Goal: Transaction & Acquisition: Purchase product/service

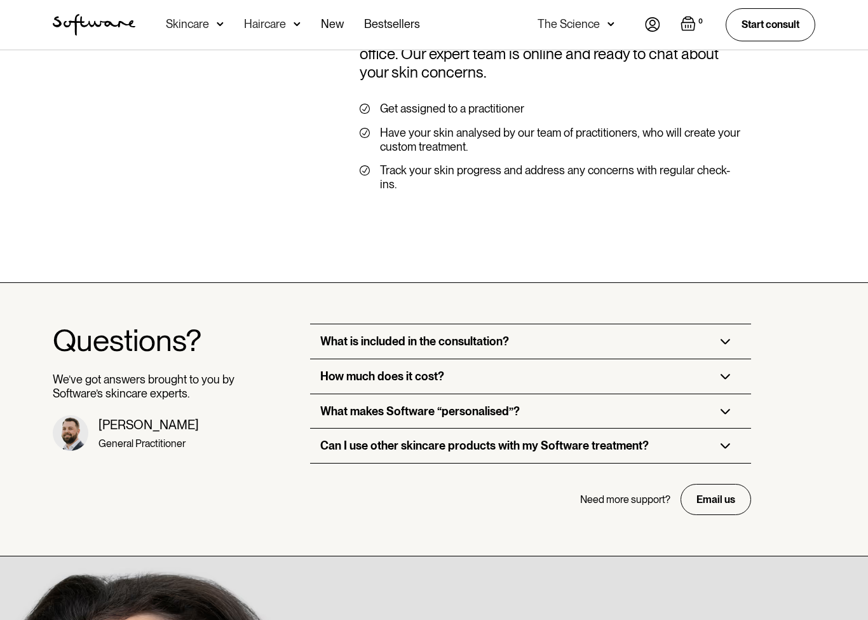
scroll to position [2892, 0]
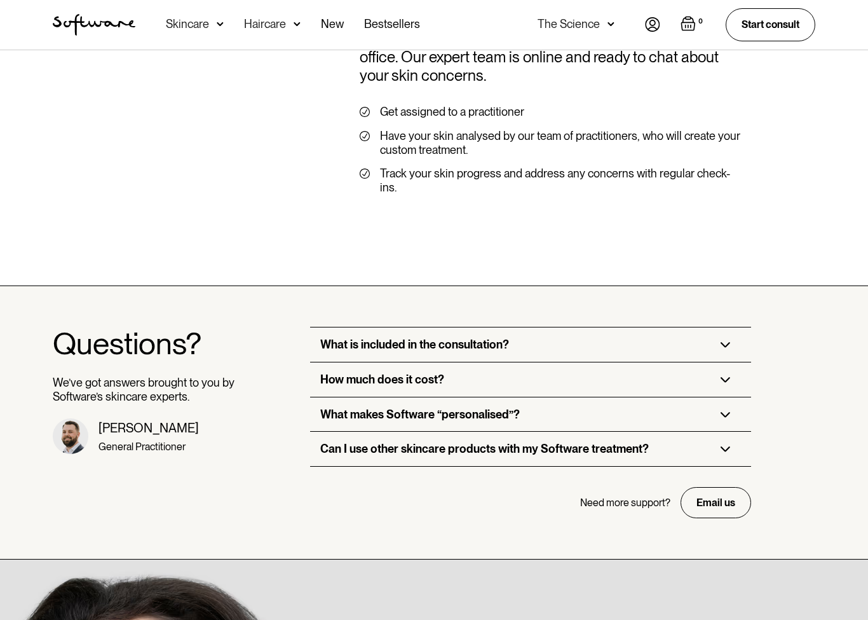
click at [728, 377] on img at bounding box center [726, 380] width 10 height 6
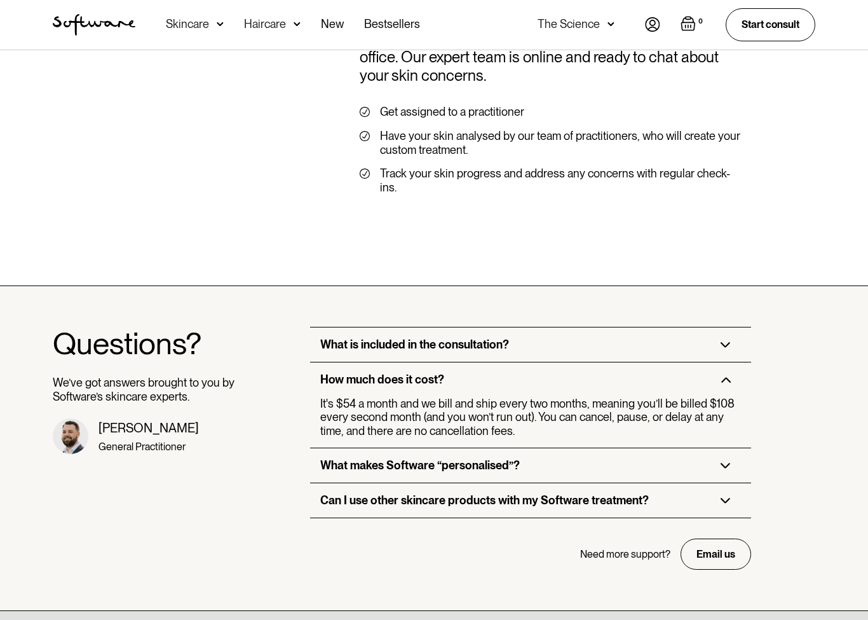
click at [726, 343] on img at bounding box center [726, 346] width 10 height 6
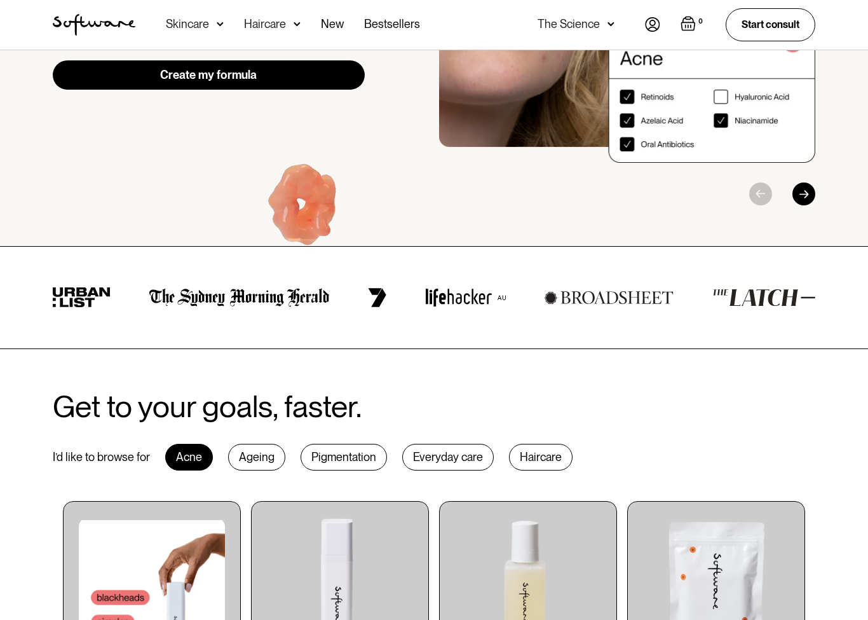
scroll to position [0, 0]
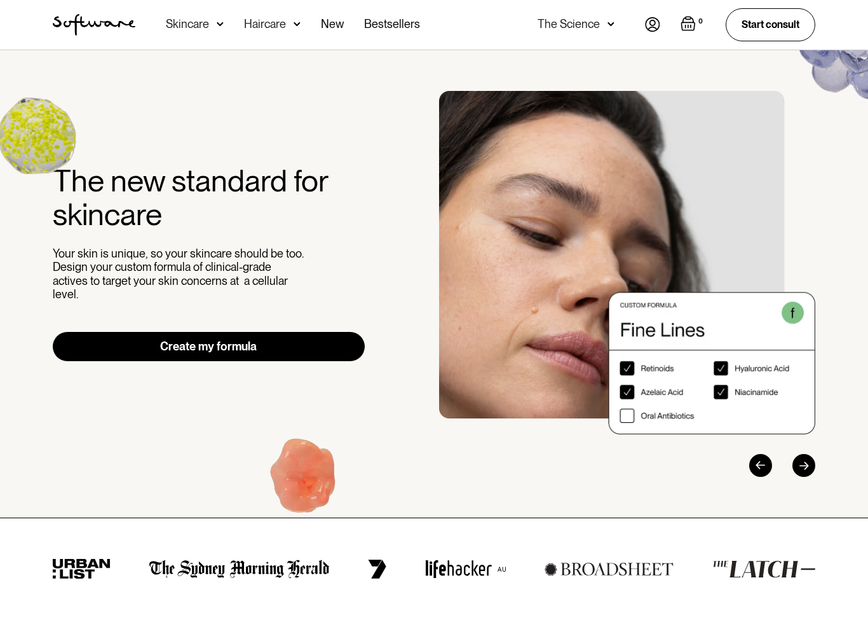
click at [217, 20] on img at bounding box center [220, 24] width 7 height 13
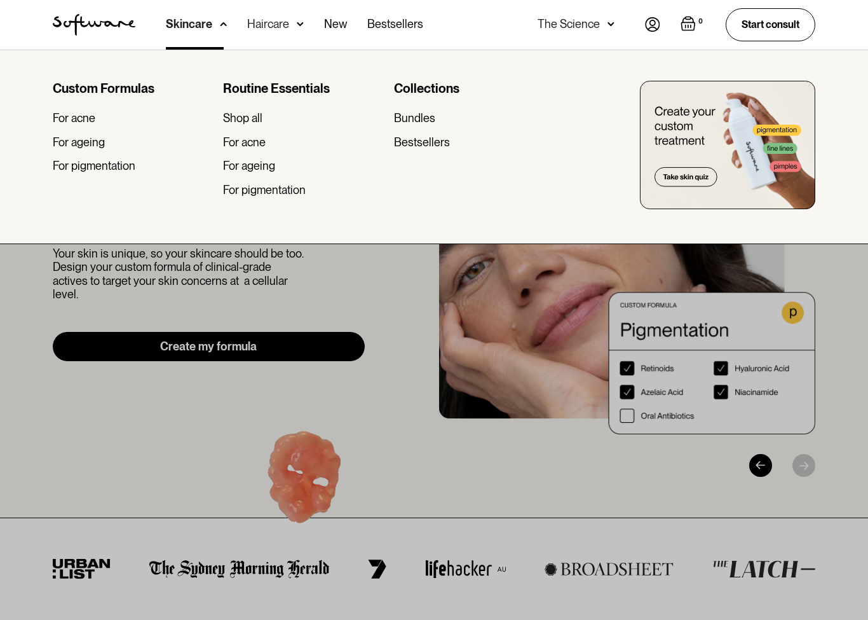
click at [76, 144] on div "For ageing" at bounding box center [79, 142] width 52 height 14
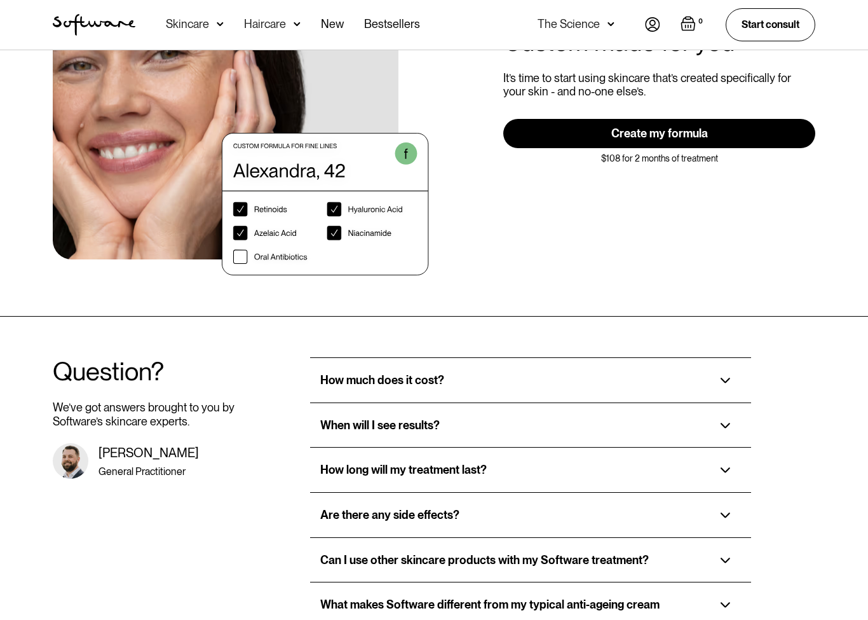
scroll to position [2462, 0]
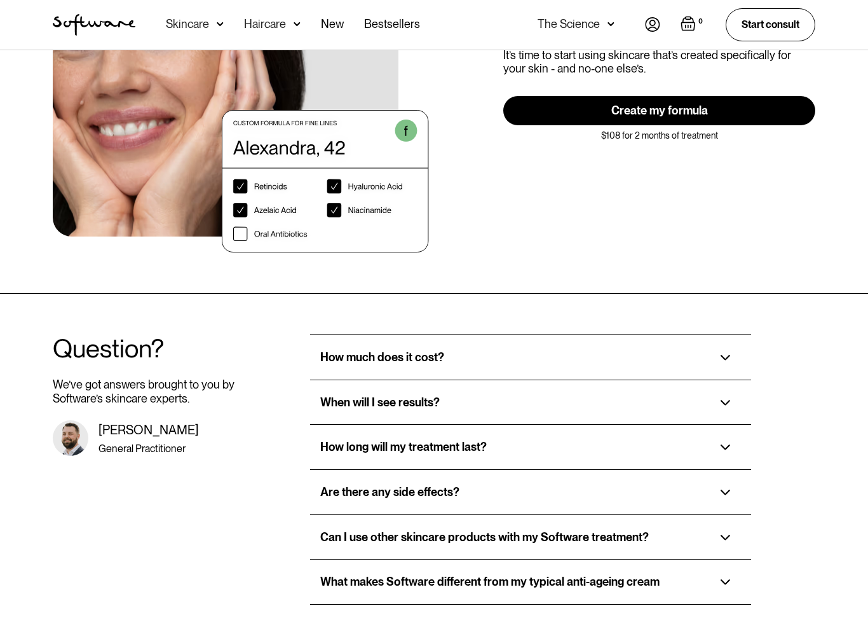
click at [724, 534] on img at bounding box center [726, 537] width 10 height 6
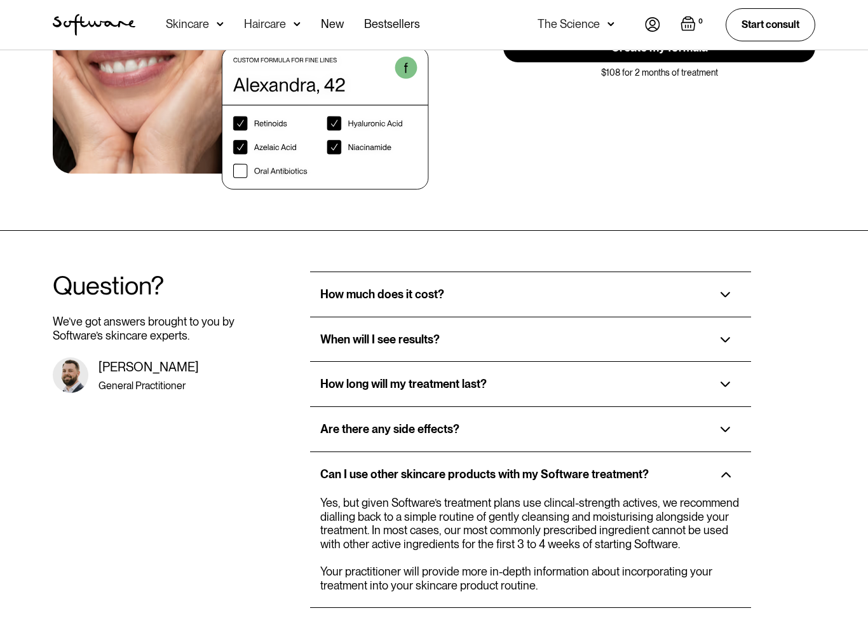
scroll to position [2598, 0]
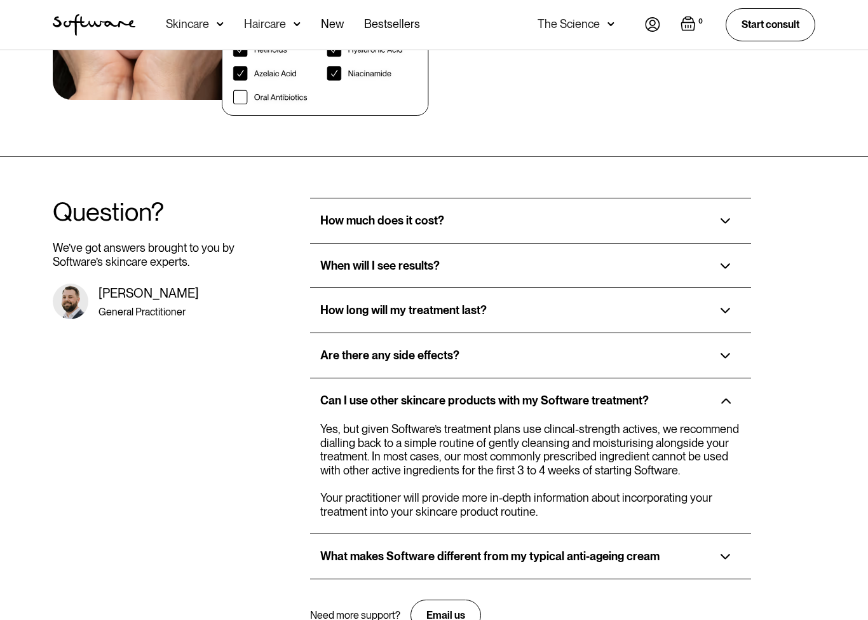
click at [727, 554] on img at bounding box center [726, 557] width 10 height 6
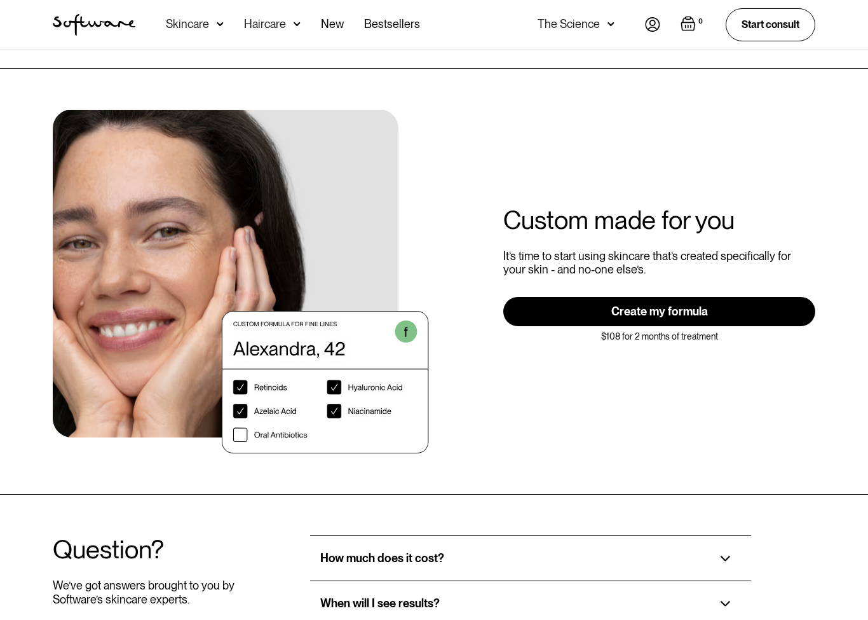
scroll to position [2216, 0]
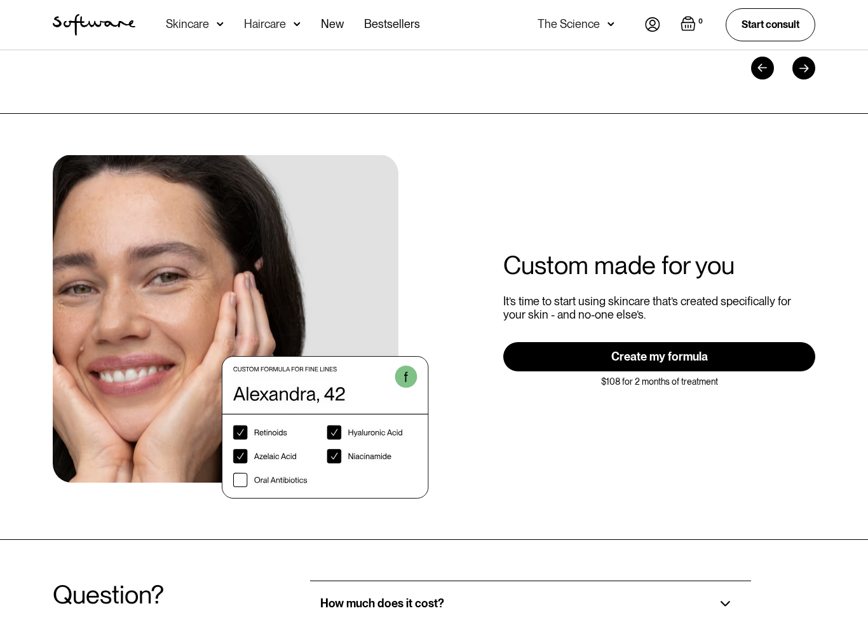
click at [764, 342] on link "Create my formula" at bounding box center [659, 356] width 312 height 29
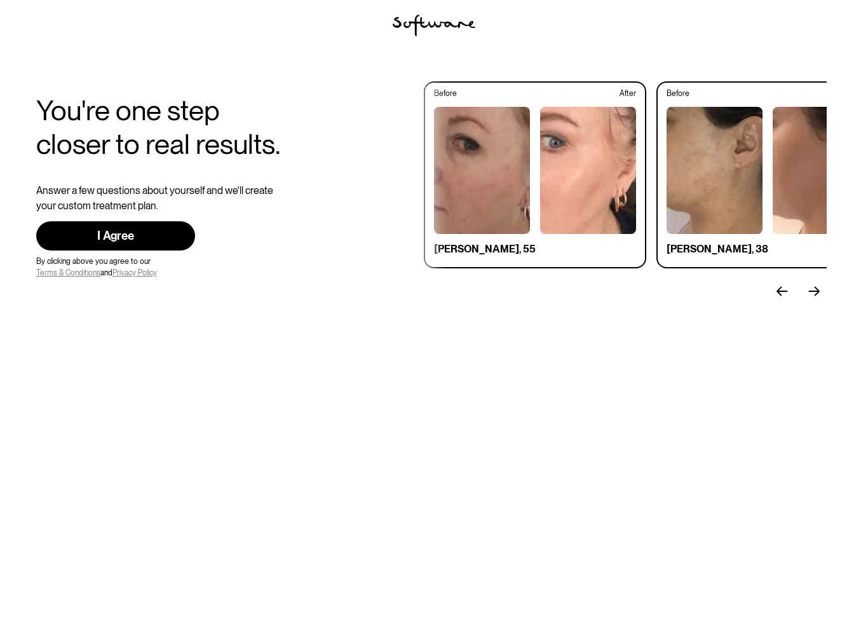
click at [83, 239] on link "I Agree" at bounding box center [115, 236] width 159 height 30
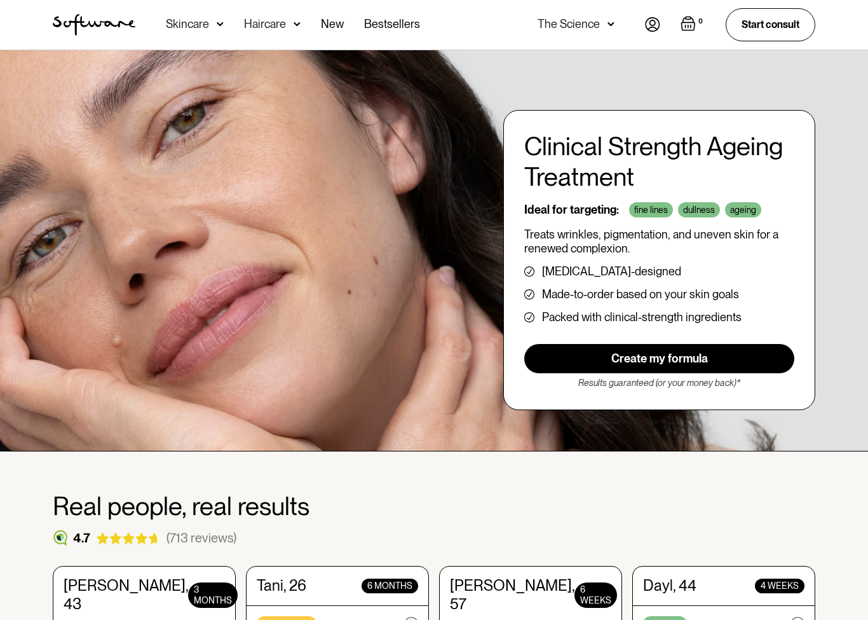
click at [608, 29] on img at bounding box center [610, 24] width 7 height 13
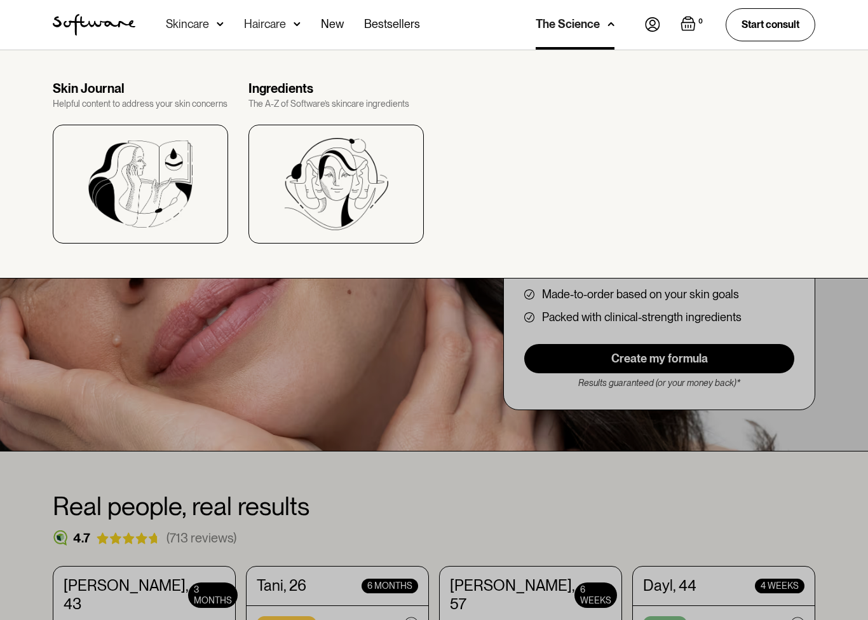
click at [94, 355] on div at bounding box center [434, 360] width 868 height 620
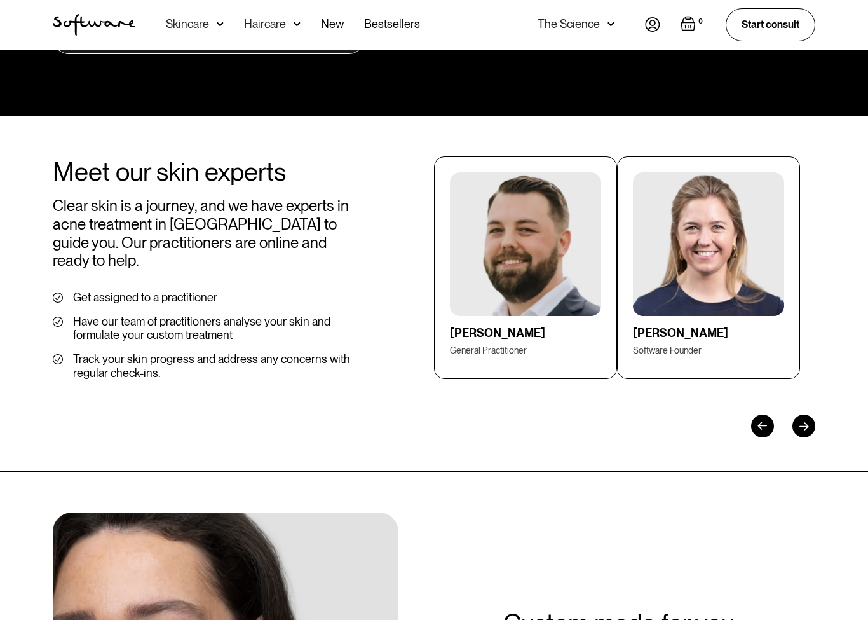
scroll to position [1885, 0]
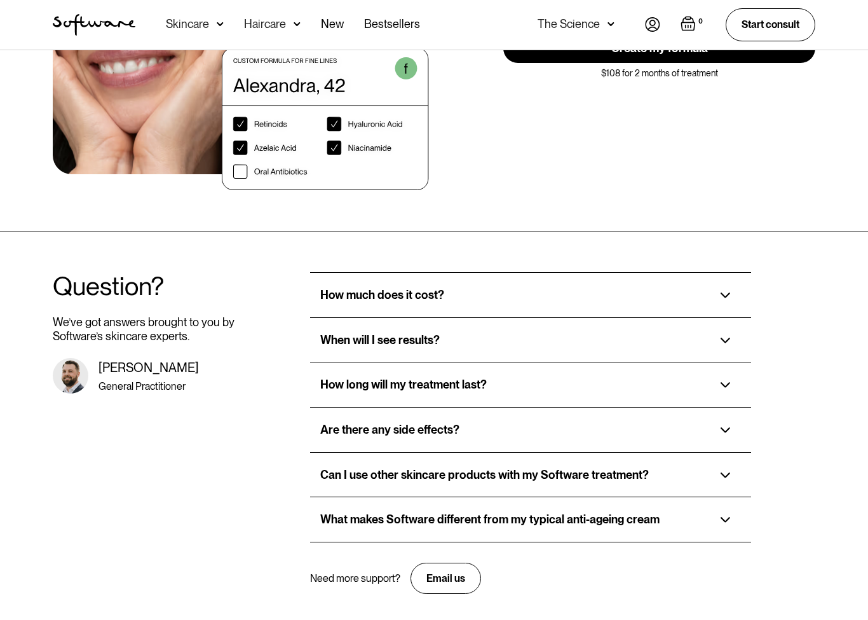
scroll to position [2562, 0]
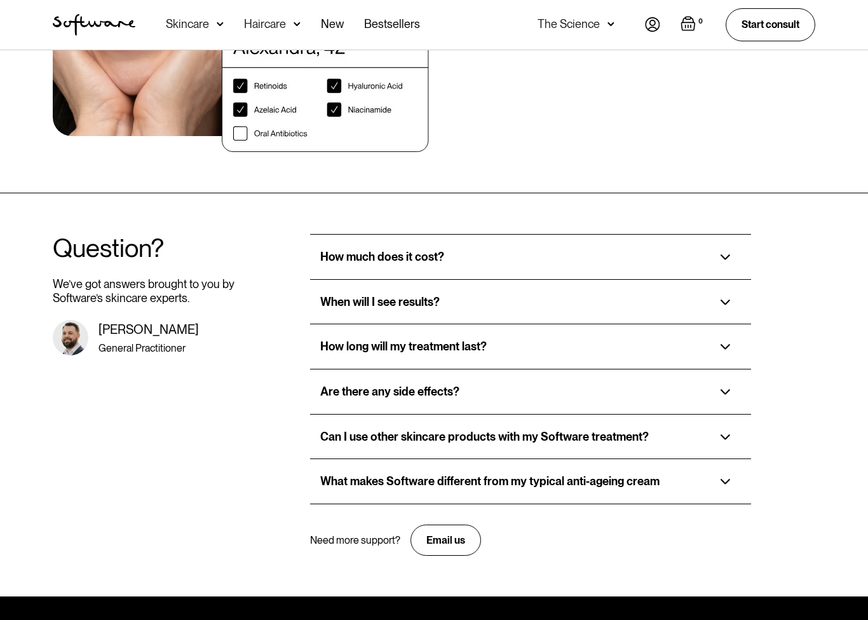
click at [729, 254] on img at bounding box center [726, 257] width 10 height 6
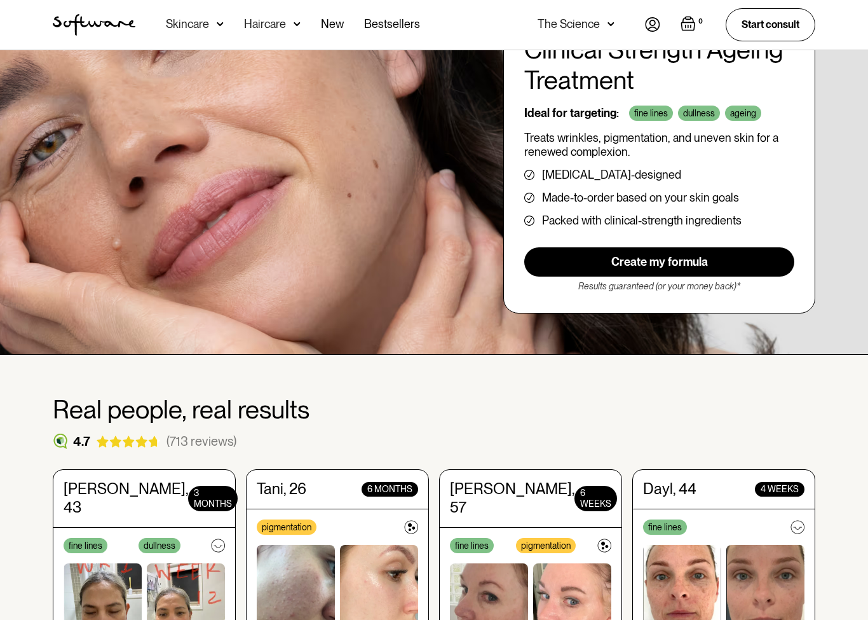
scroll to position [0, 0]
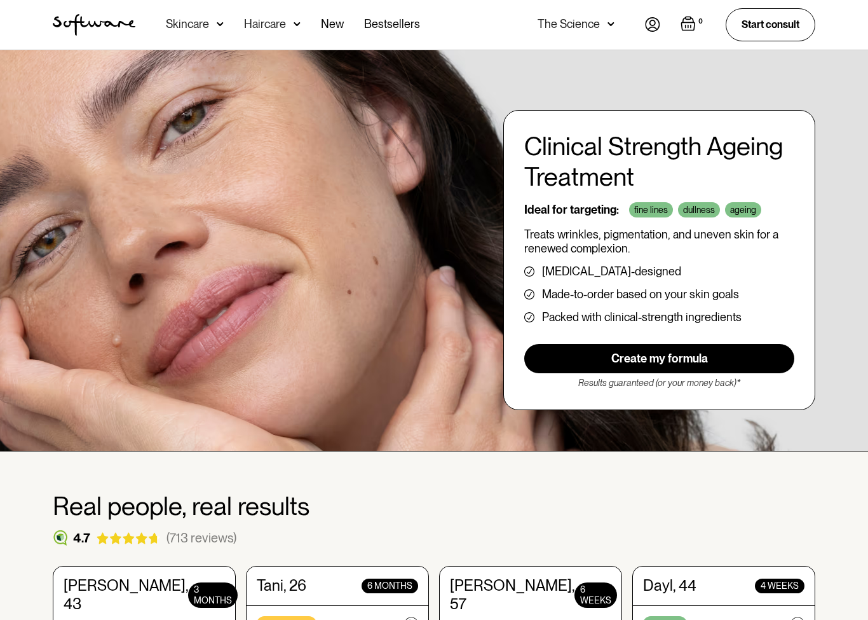
click at [736, 358] on link "Create my formula" at bounding box center [659, 358] width 270 height 29
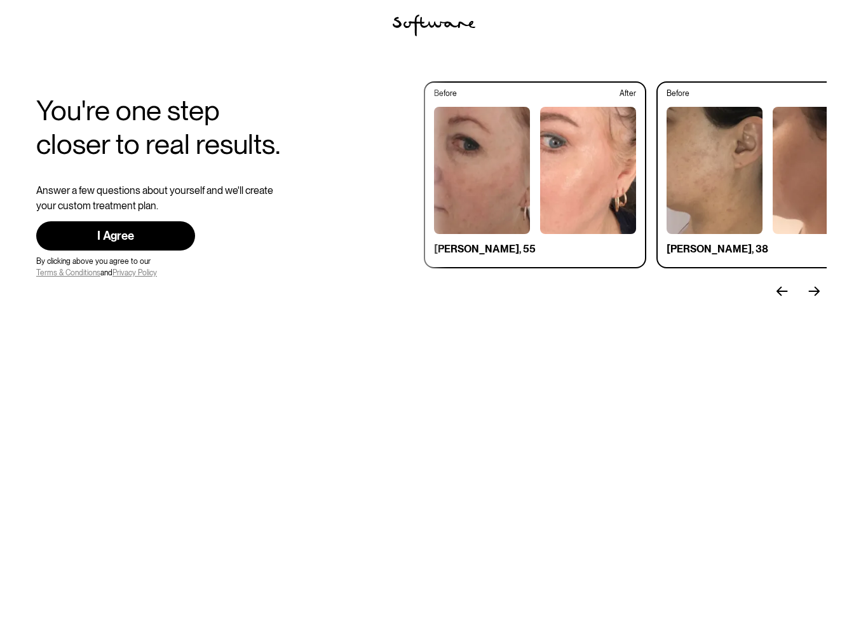
click at [81, 235] on div "I Agree" at bounding box center [116, 236] width 118 height 15
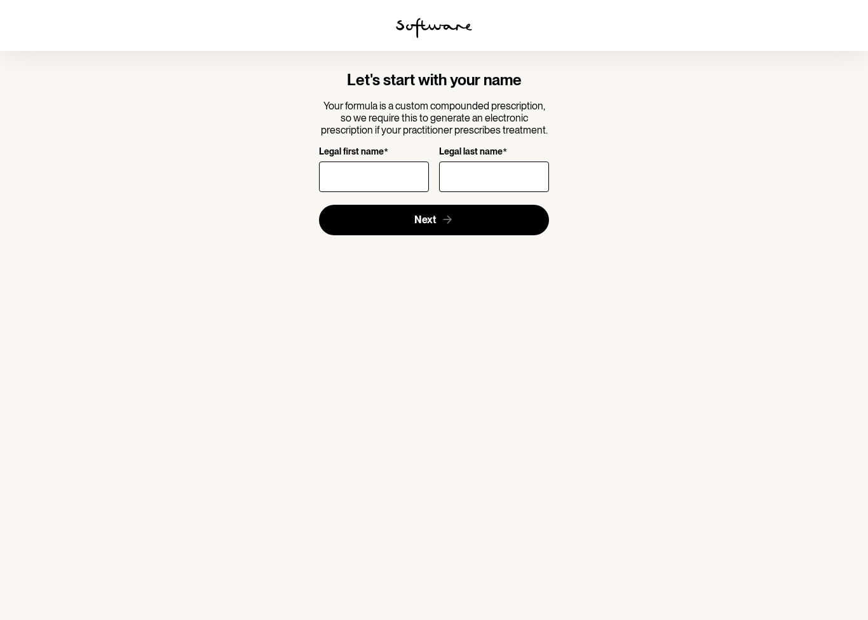
click at [341, 174] on input "Legal first name *" at bounding box center [374, 176] width 110 height 31
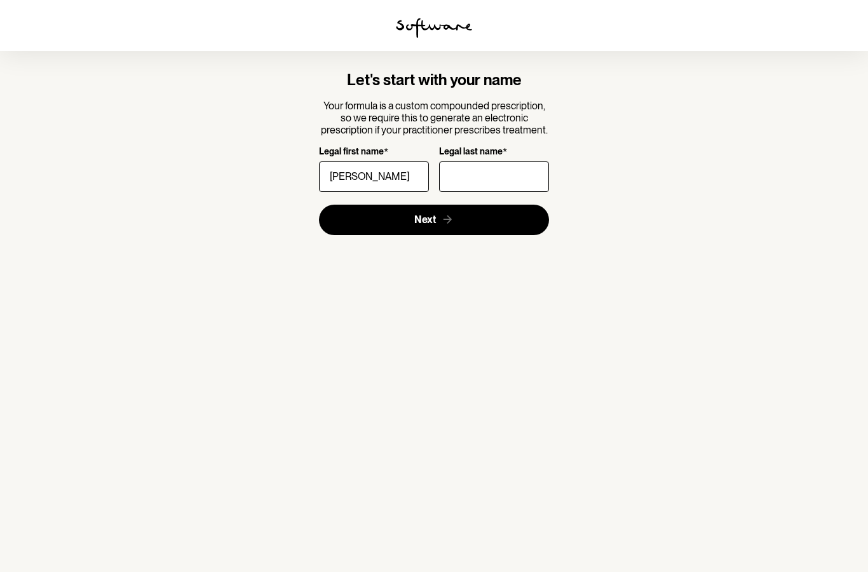
type input "[PERSON_NAME]"
click at [466, 176] on input "Legal last name *" at bounding box center [494, 176] width 110 height 31
type input "[PERSON_NAME]"
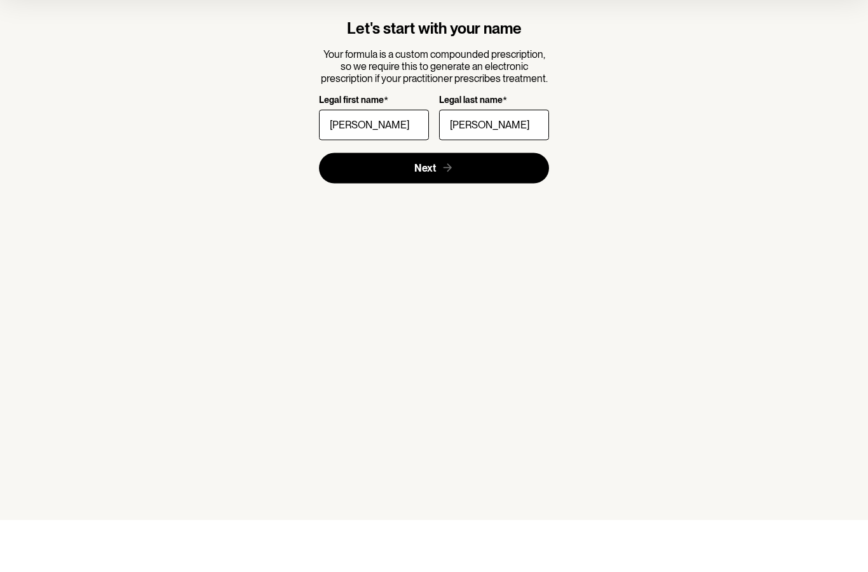
click at [496, 205] on button "Next" at bounding box center [434, 220] width 231 height 31
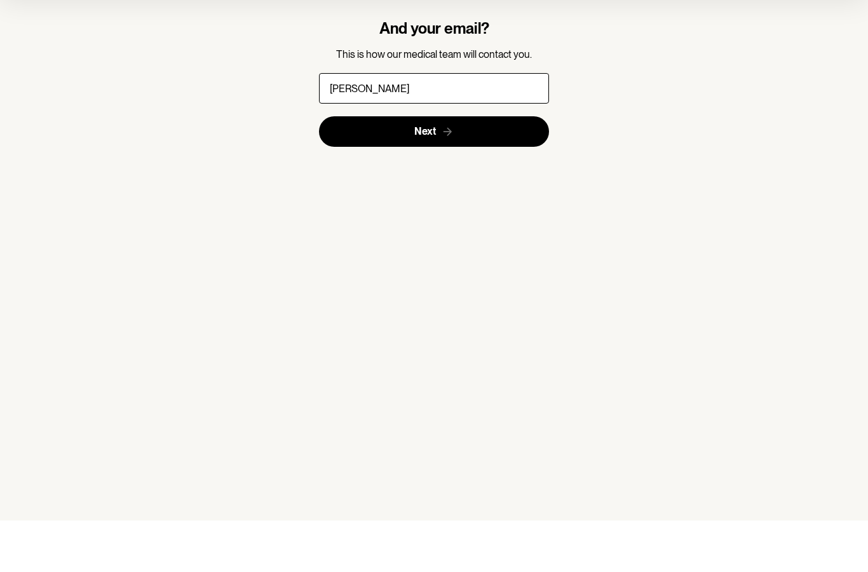
type input "[PERSON_NAME][EMAIL_ADDRESS][PERSON_NAME][DOMAIN_NAME]"
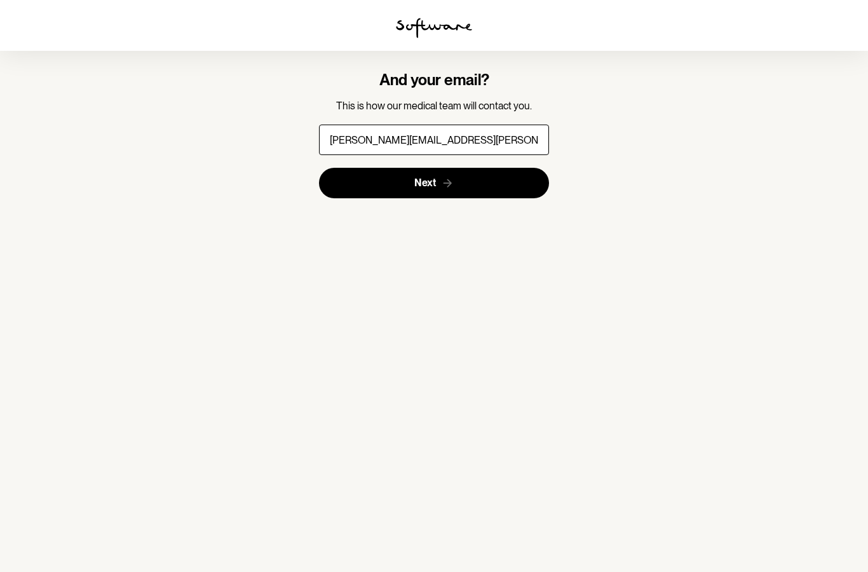
click at [510, 168] on button "Next" at bounding box center [434, 183] width 231 height 31
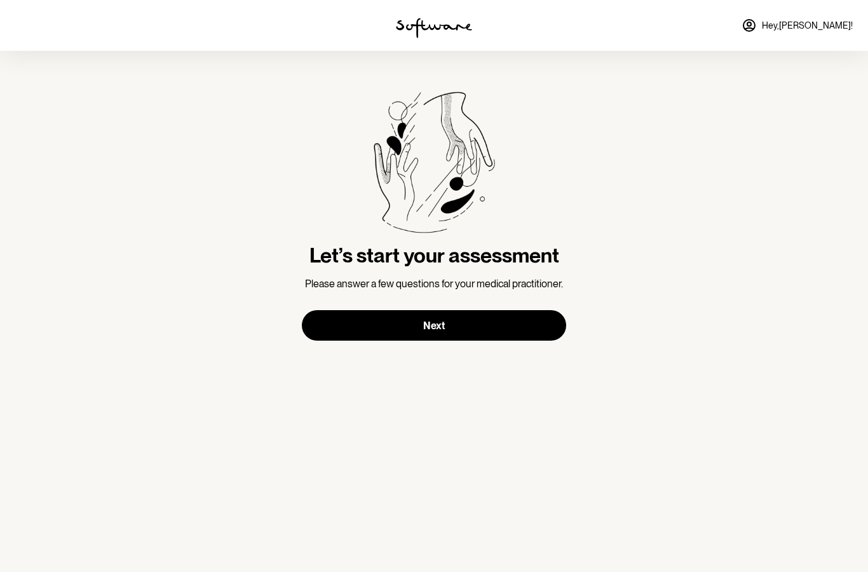
click at [542, 327] on button "Next" at bounding box center [434, 325] width 264 height 31
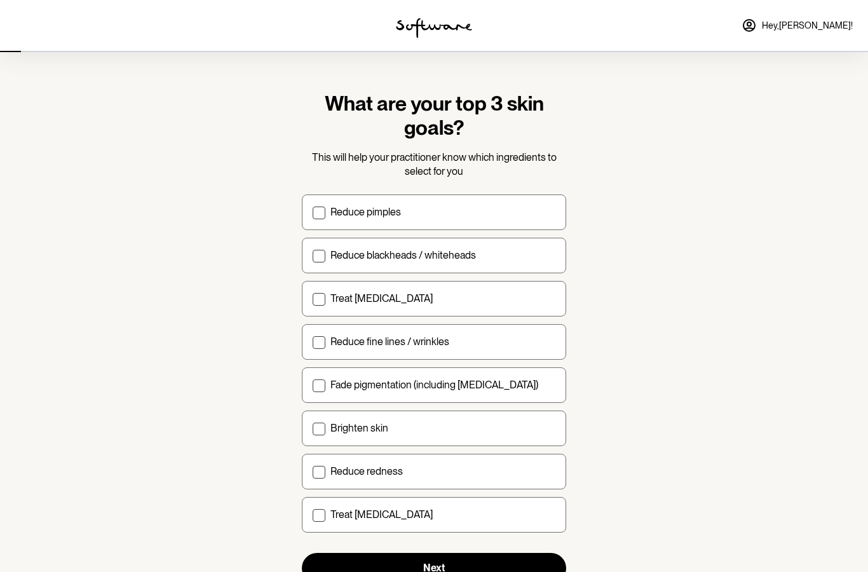
click at [320, 383] on span at bounding box center [319, 385] width 13 height 13
click at [313, 384] on input "Fade pigmentation (including [MEDICAL_DATA])" at bounding box center [312, 384] width 1 height 1
checkbox input "true"
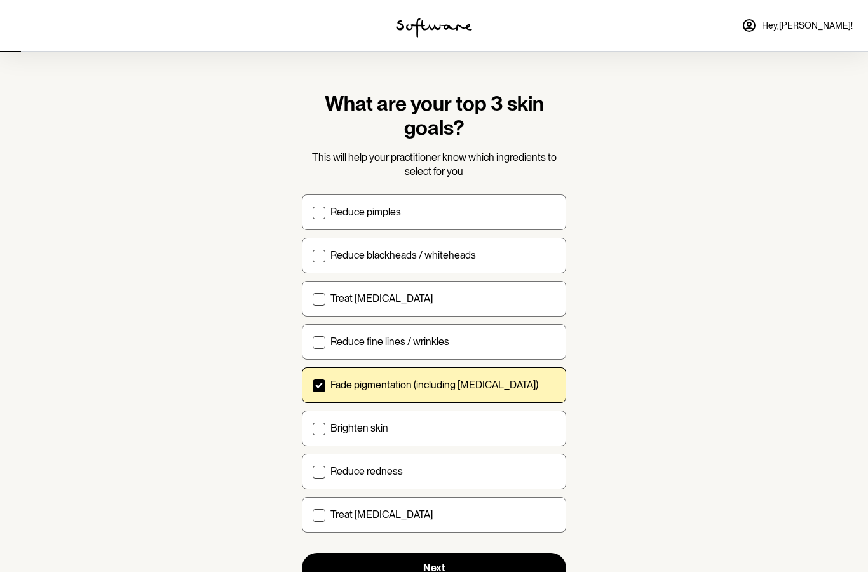
click at [323, 342] on span at bounding box center [319, 342] width 13 height 13
click at [313, 342] on input "Reduce fine lines / wrinkles" at bounding box center [312, 341] width 1 height 1
checkbox input "true"
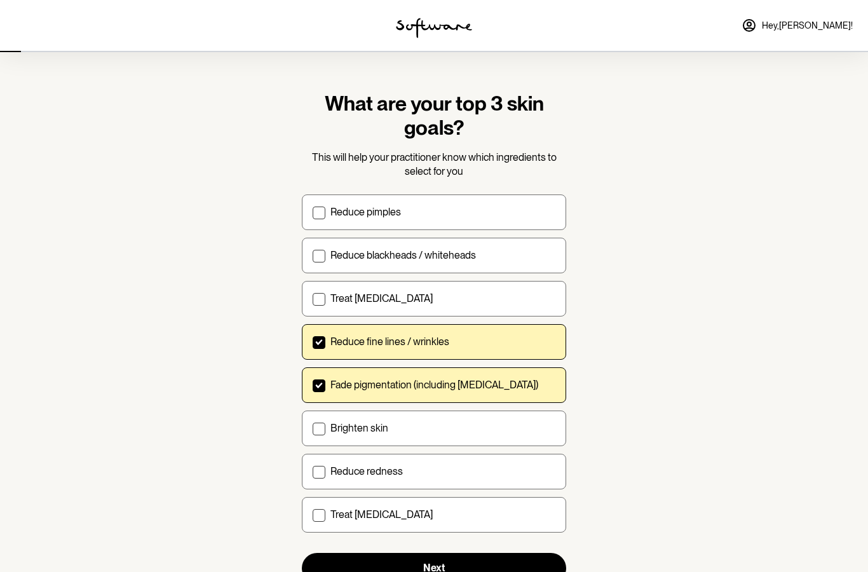
click at [324, 474] on span at bounding box center [319, 472] width 13 height 13
click at [313, 472] on input "Reduce redness" at bounding box center [312, 471] width 1 height 1
checkbox input "true"
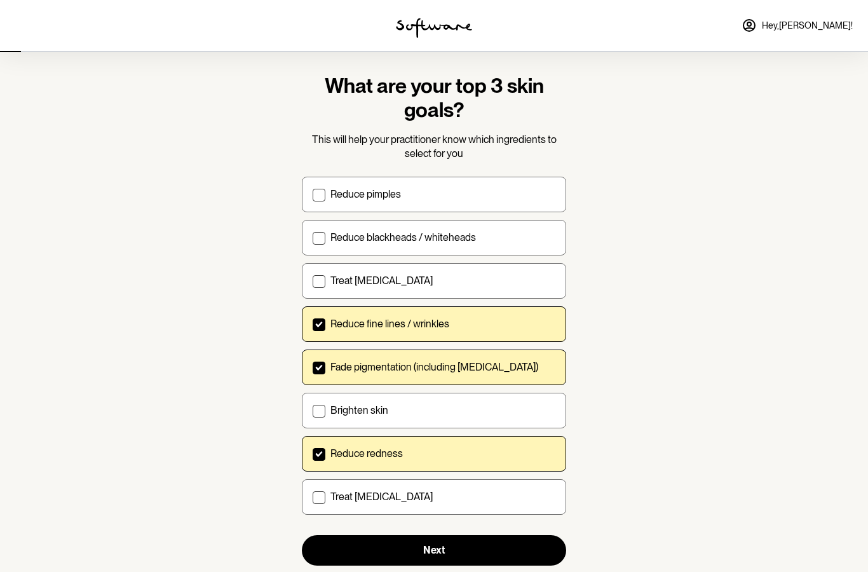
scroll to position [51, 0]
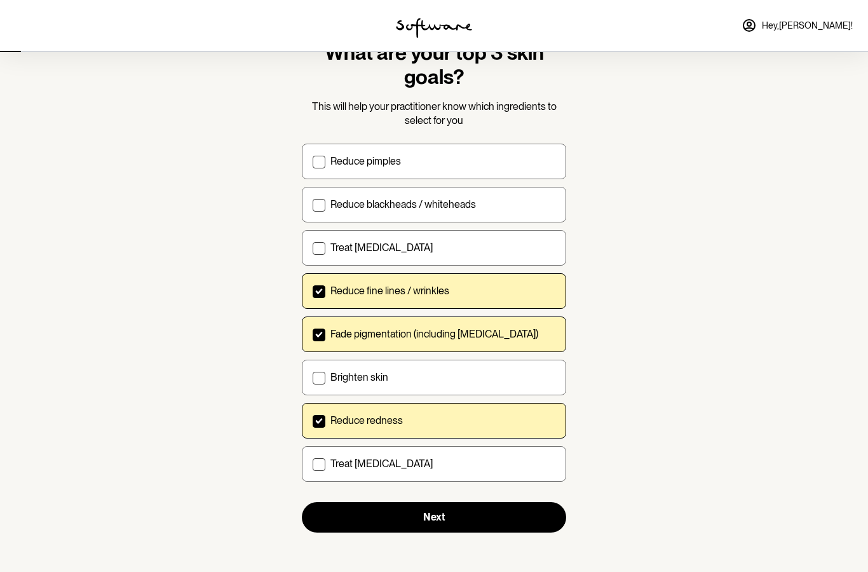
click at [491, 515] on button "Next" at bounding box center [434, 517] width 264 height 31
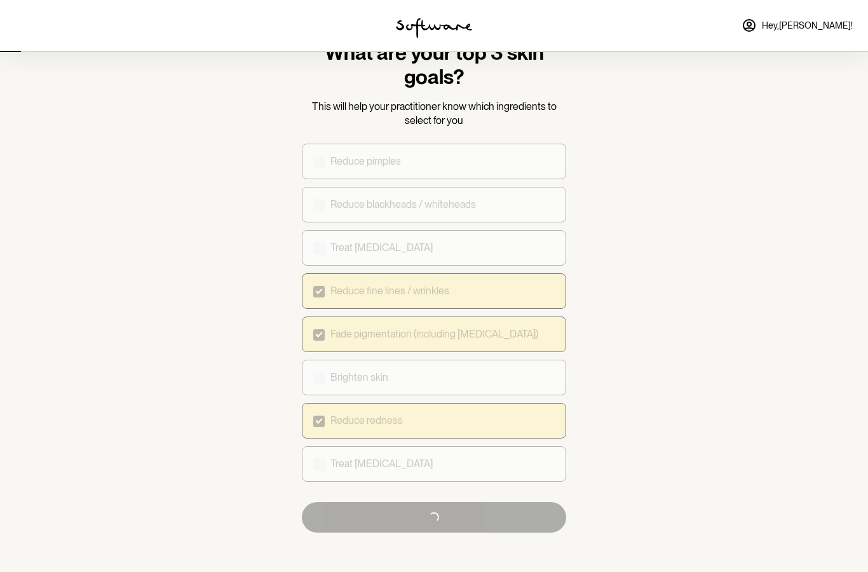
scroll to position [5, 0]
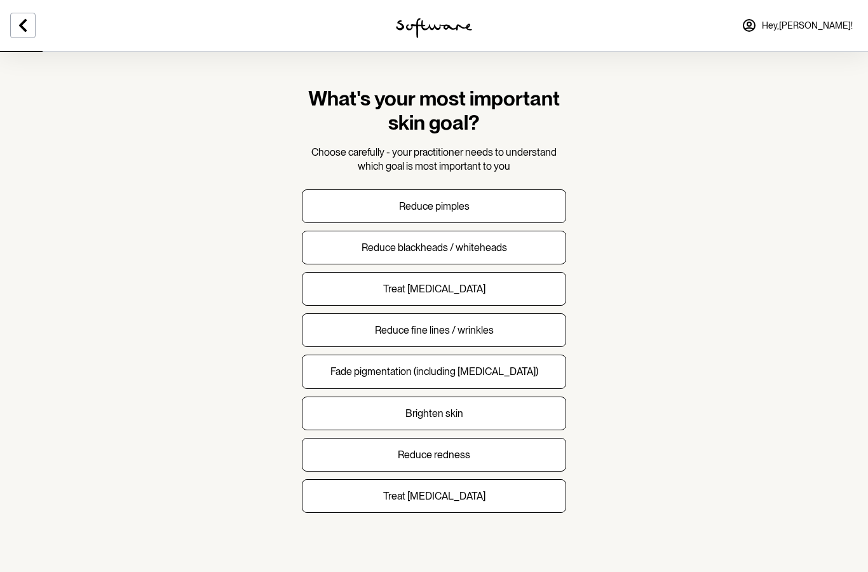
click at [526, 330] on button "Reduce fine lines / wrinkles" at bounding box center [434, 330] width 264 height 34
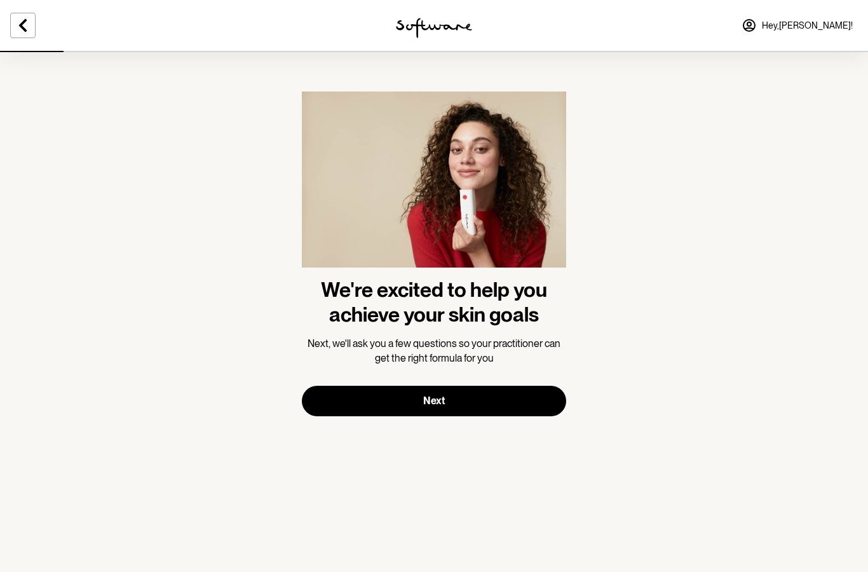
click at [534, 405] on button "Next" at bounding box center [434, 401] width 264 height 31
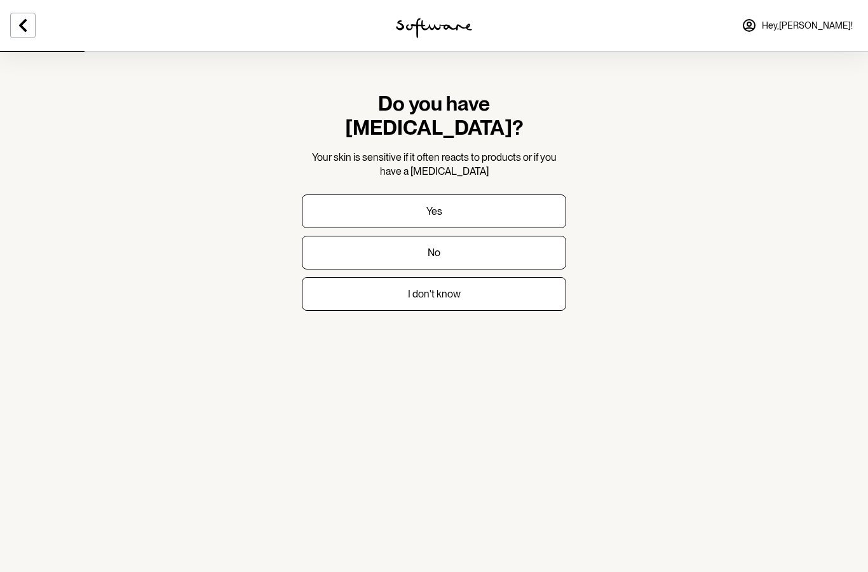
click at [375, 194] on button "Yes" at bounding box center [434, 211] width 264 height 34
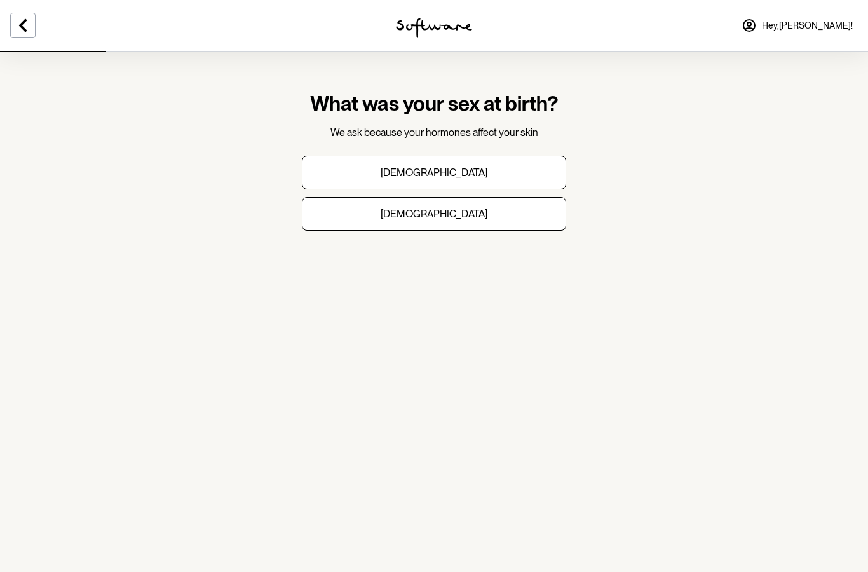
click at [360, 212] on button "[DEMOGRAPHIC_DATA]" at bounding box center [434, 214] width 264 height 34
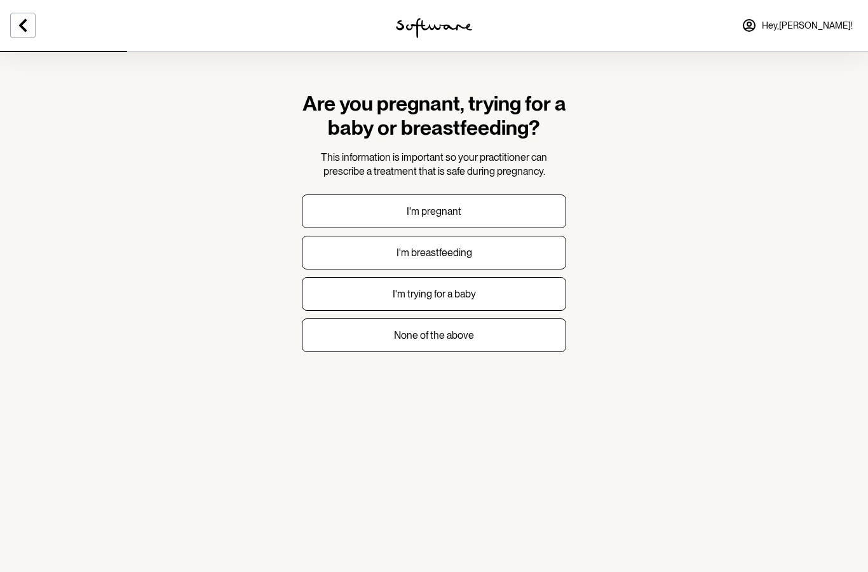
click at [350, 332] on button "None of the above" at bounding box center [434, 335] width 264 height 34
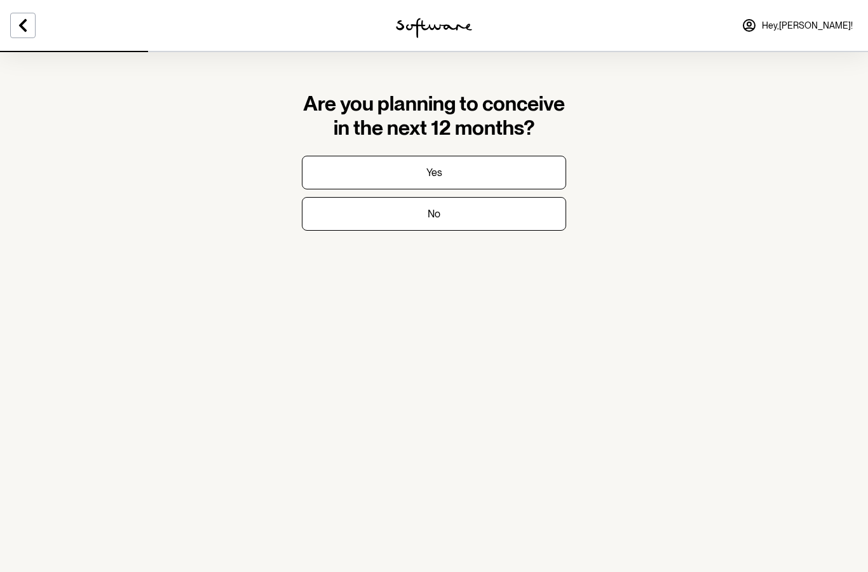
click at [367, 221] on button "No" at bounding box center [434, 214] width 264 height 34
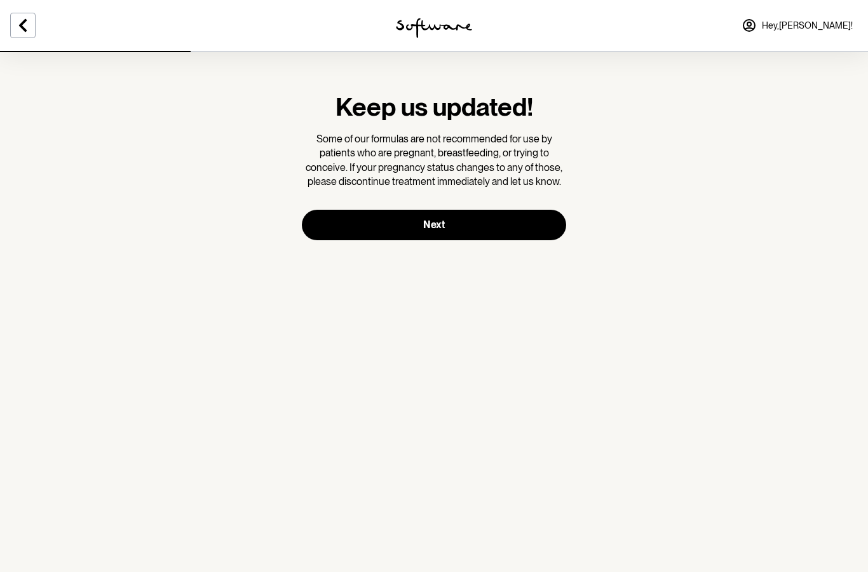
click at [341, 215] on button "Next" at bounding box center [434, 225] width 264 height 31
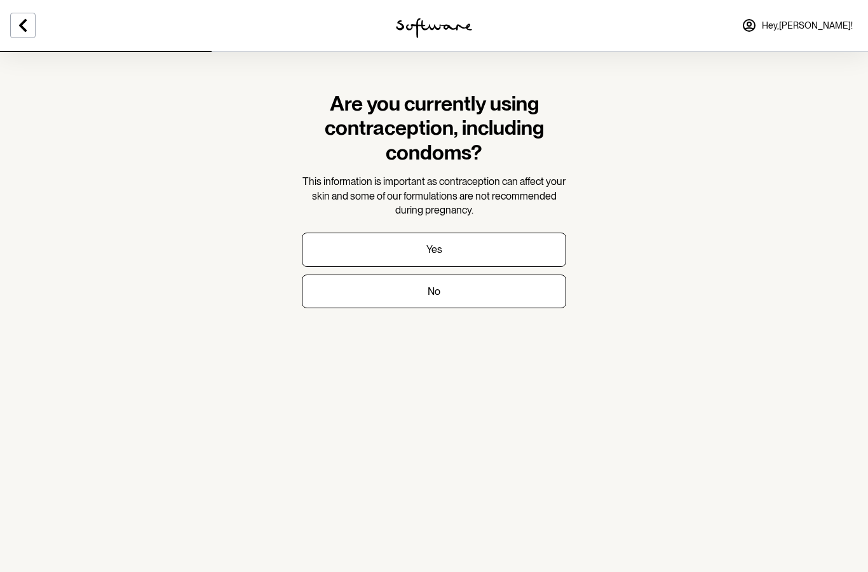
click at [374, 285] on button "No" at bounding box center [434, 292] width 264 height 34
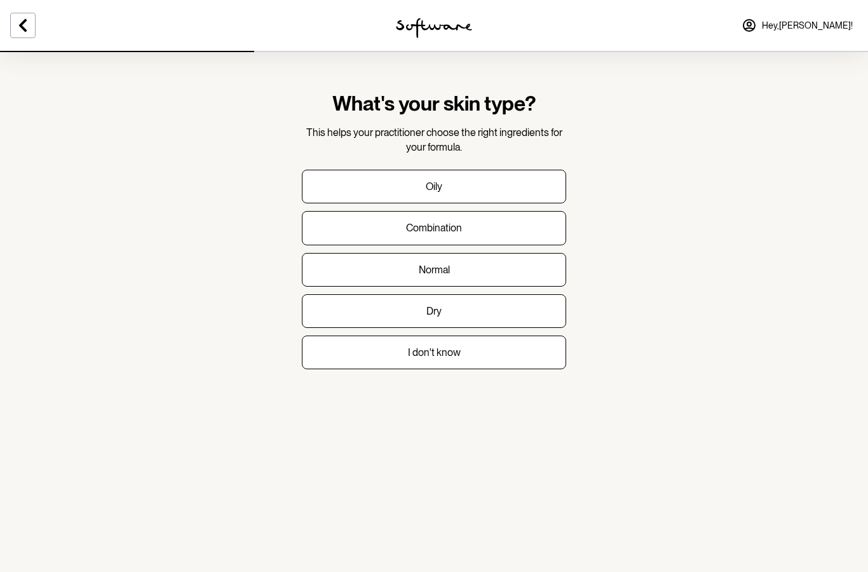
click at [364, 226] on button "Combination" at bounding box center [434, 228] width 264 height 34
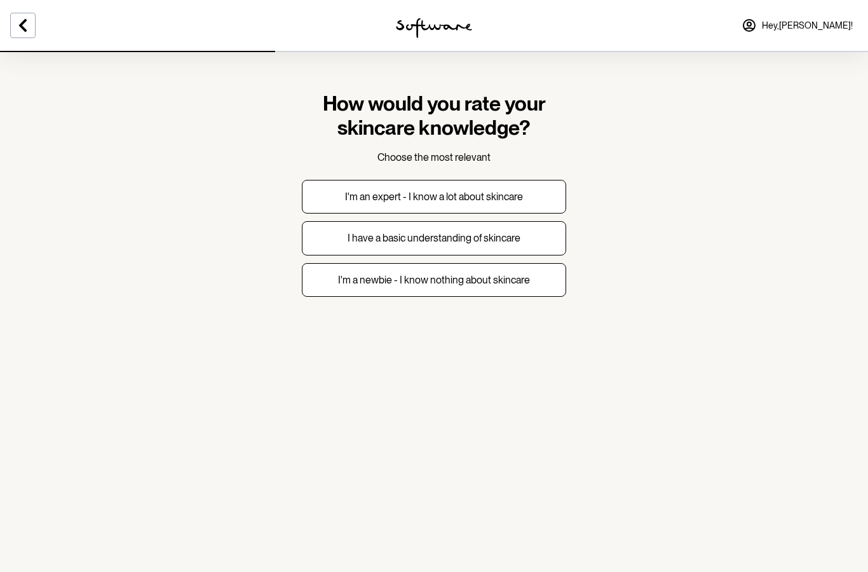
click at [342, 243] on button "I have a basic understanding of skincare" at bounding box center [434, 238] width 264 height 34
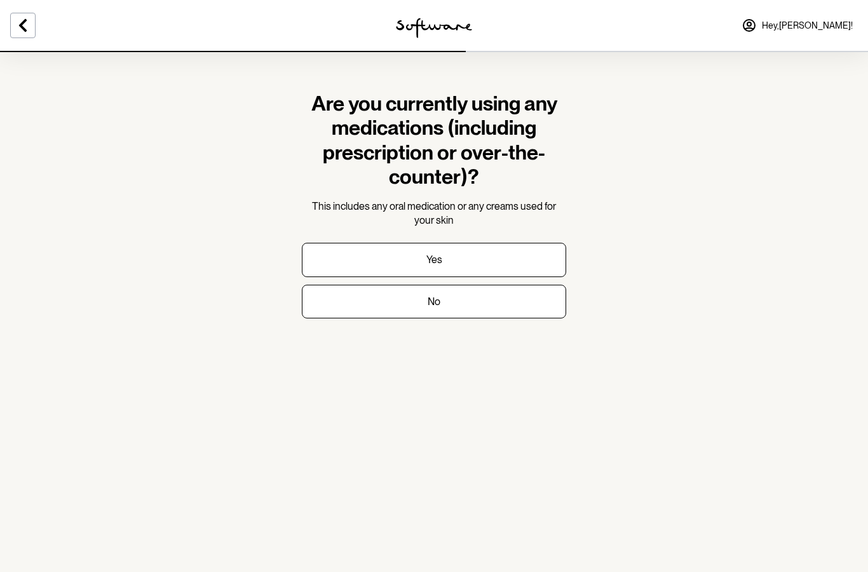
click at [339, 255] on button "Yes" at bounding box center [434, 260] width 264 height 34
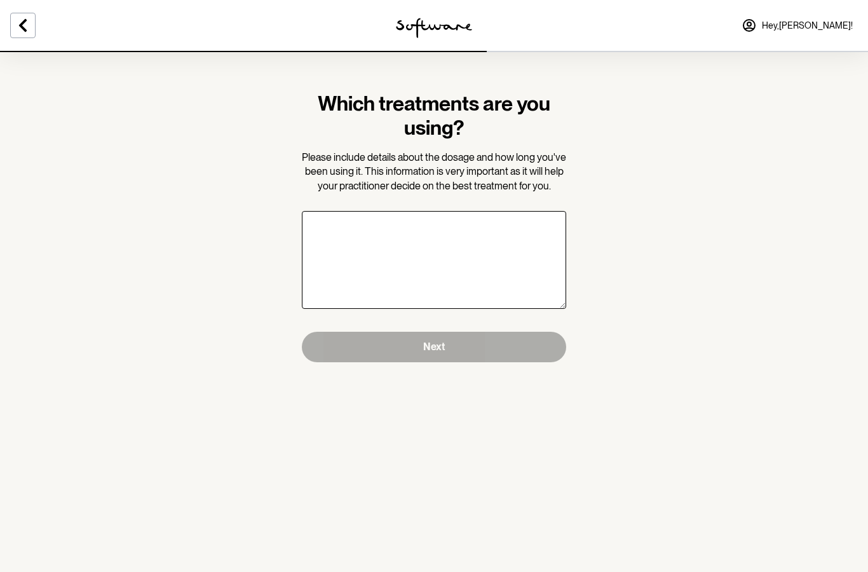
click at [332, 229] on textarea "Which treatments are you using?" at bounding box center [434, 260] width 264 height 98
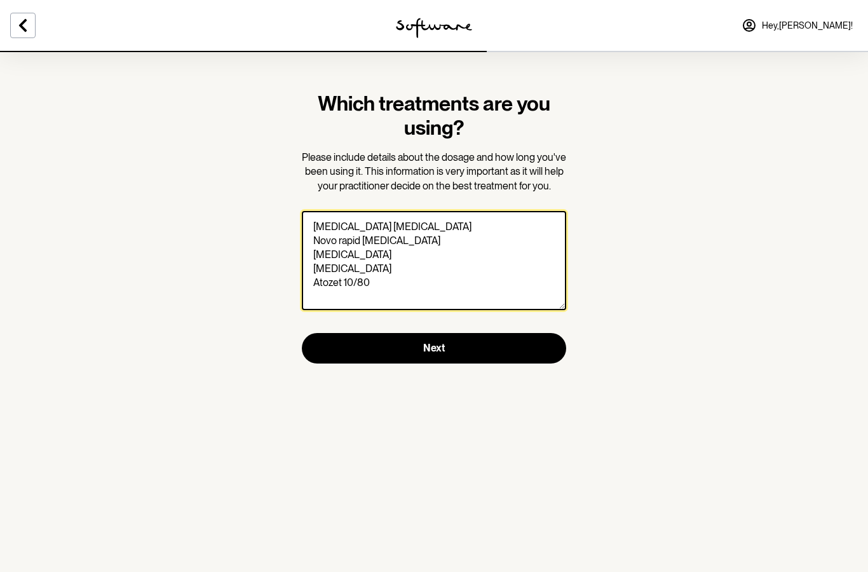
click at [398, 280] on textarea "[MEDICAL_DATA] [MEDICAL_DATA] Novo rapid [MEDICAL_DATA] [MEDICAL_DATA] [MEDICAL…" at bounding box center [434, 260] width 264 height 99
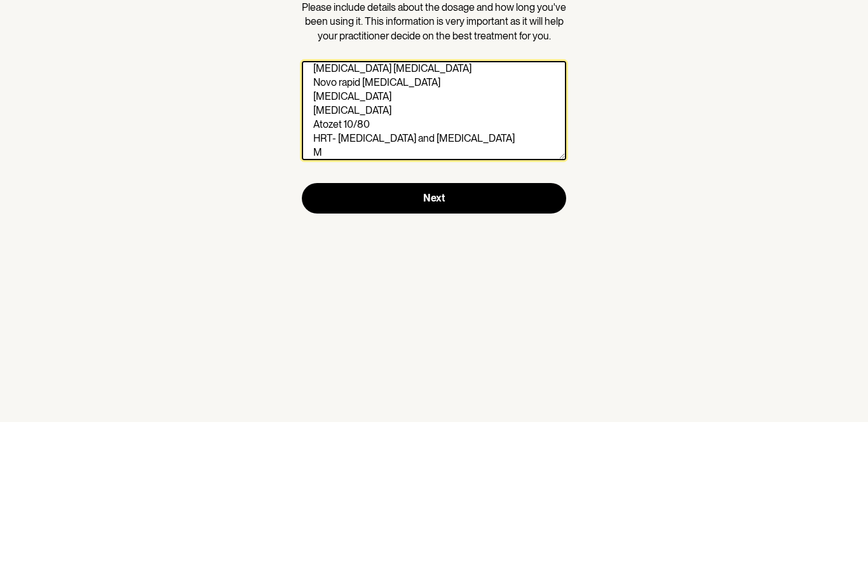
scroll to position [8, 0]
type textarea "[MEDICAL_DATA] [MEDICAL_DATA] Novo rapid [MEDICAL_DATA] [MEDICAL_DATA] [MEDICAL…"
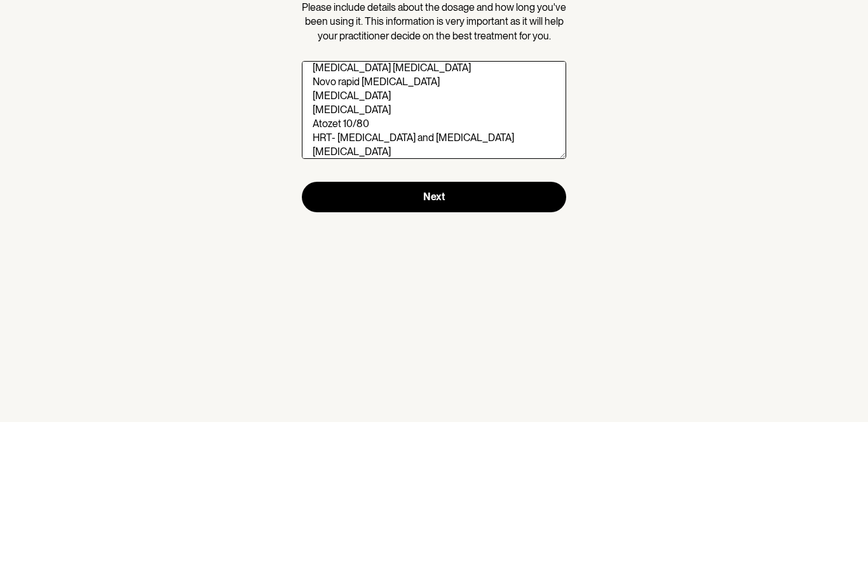
click at [351, 332] on button "Next" at bounding box center [434, 347] width 264 height 31
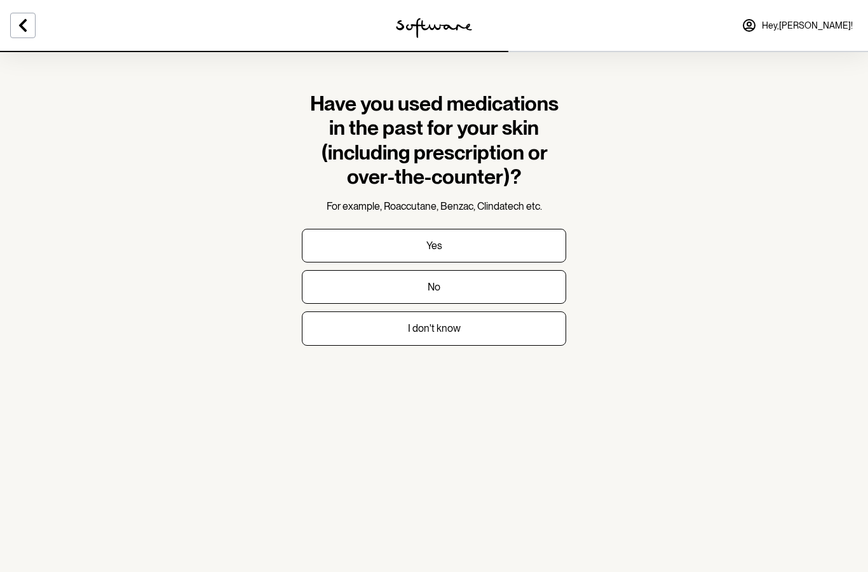
click at [505, 246] on button "Yes" at bounding box center [434, 246] width 264 height 34
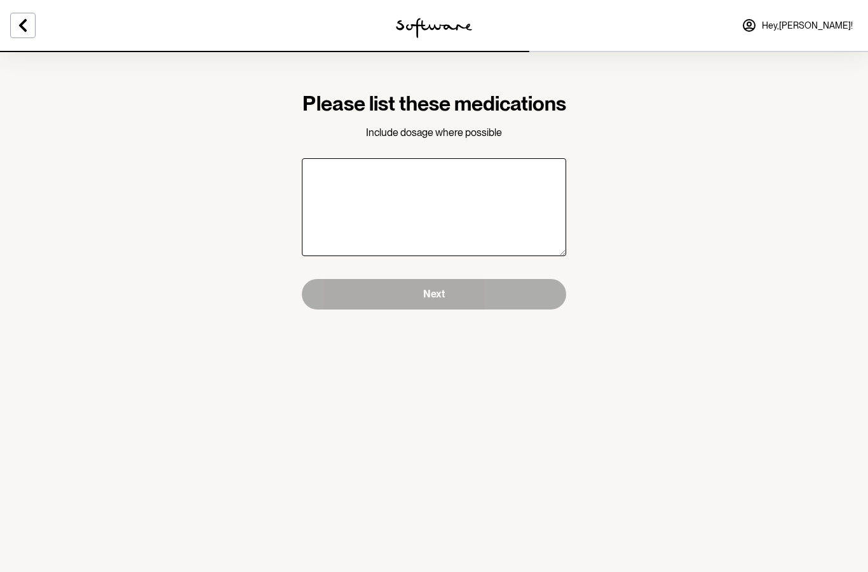
click at [322, 210] on textarea "Please list these medications" at bounding box center [434, 207] width 264 height 98
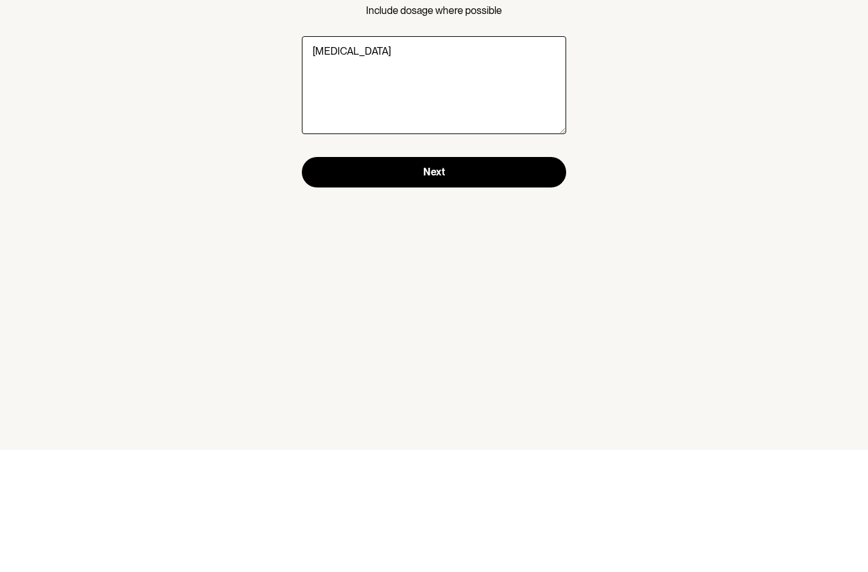
type textarea "[MEDICAL_DATA]"
click at [350, 279] on button "Next" at bounding box center [434, 294] width 264 height 31
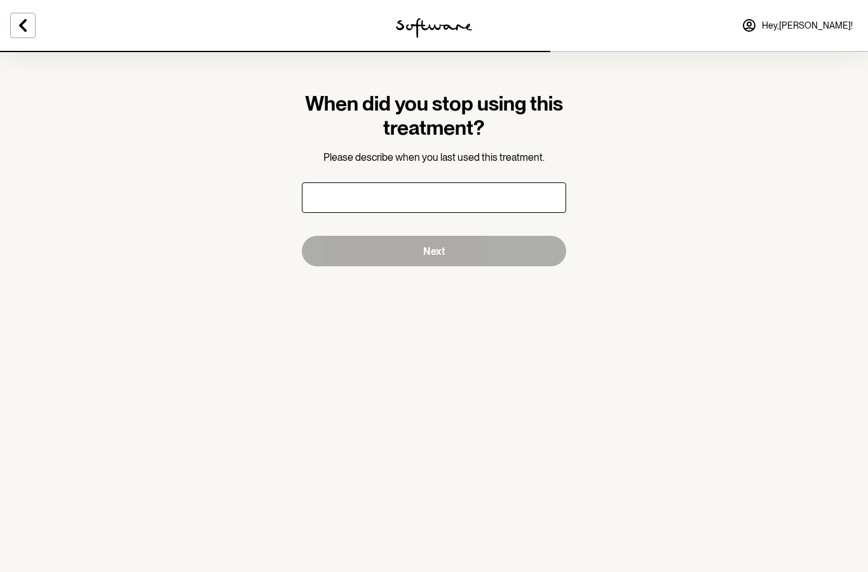
click at [323, 193] on input "When did you stop using this treatment?" at bounding box center [434, 197] width 264 height 31
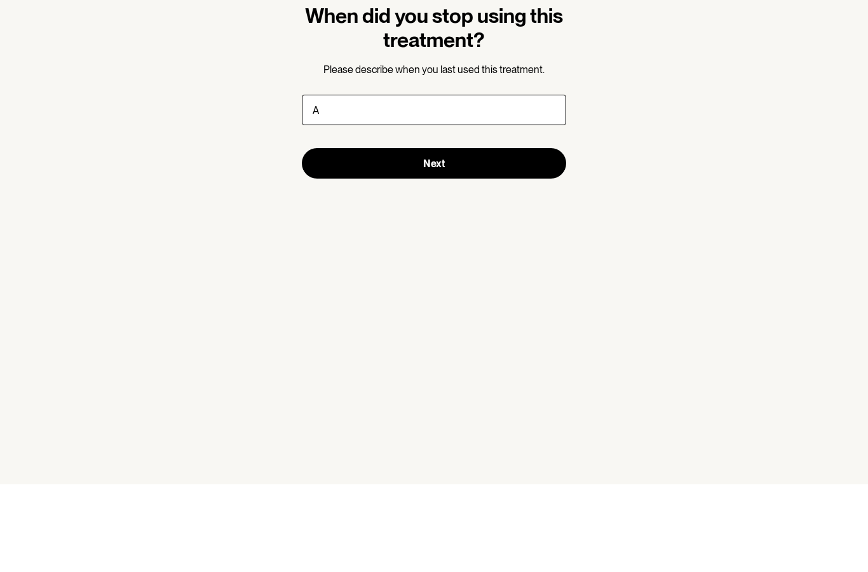
type input "A"
type input "A couple of months ago"
click at [328, 236] on button "Next" at bounding box center [434, 251] width 264 height 31
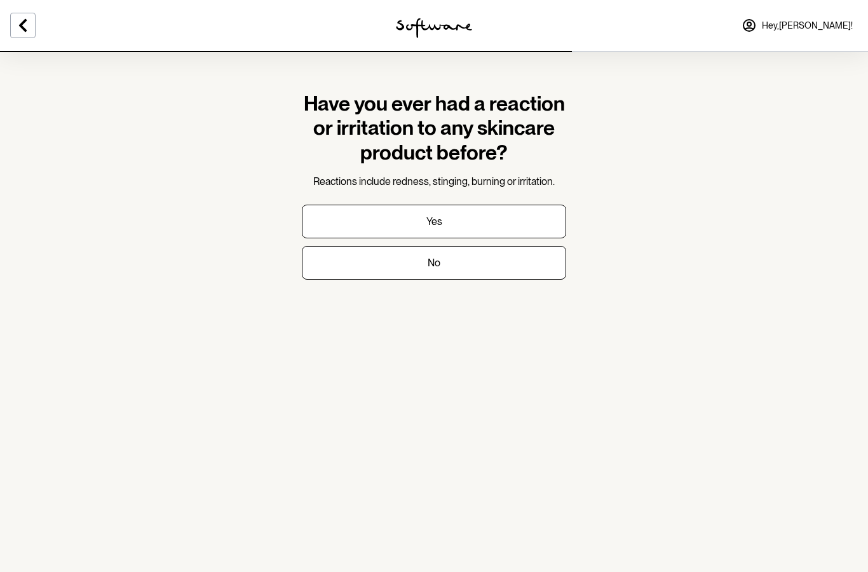
click at [495, 266] on button "No" at bounding box center [434, 263] width 264 height 34
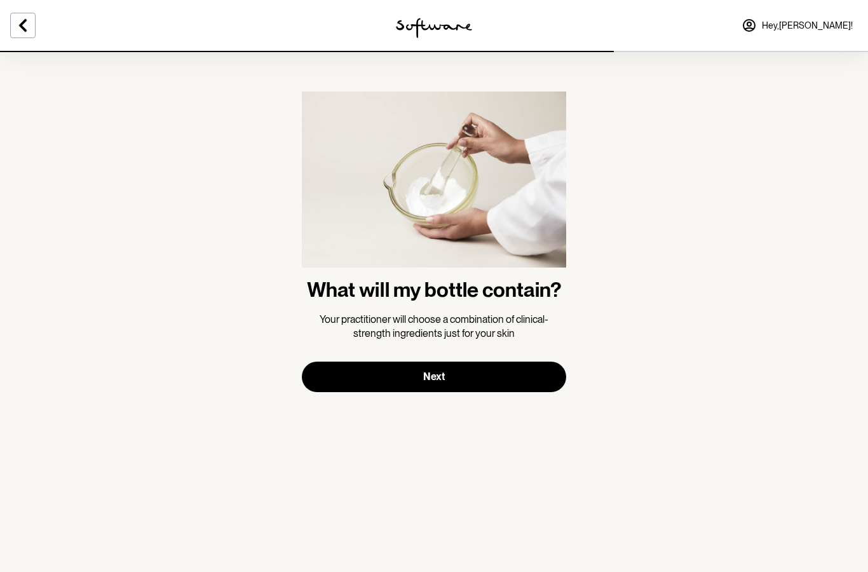
click at [502, 380] on button "Next" at bounding box center [434, 377] width 264 height 31
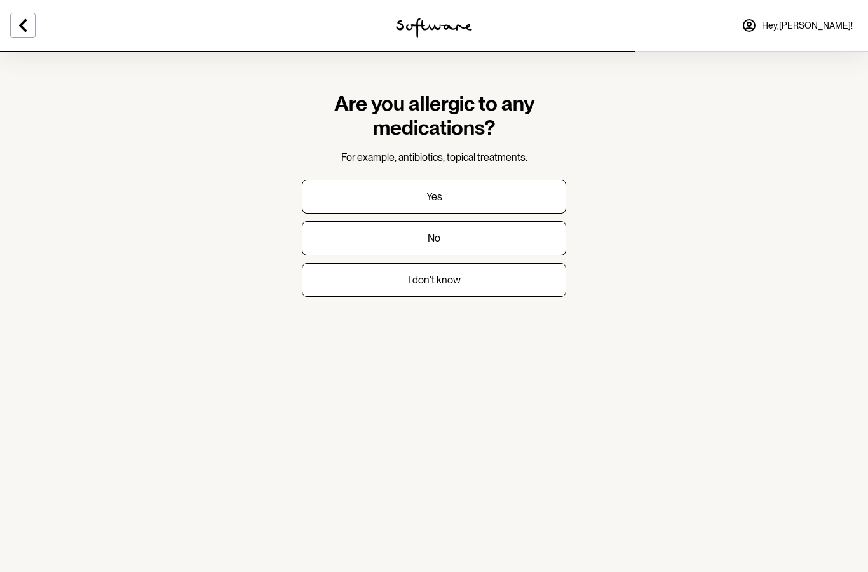
click at [483, 191] on button "Yes" at bounding box center [434, 197] width 264 height 34
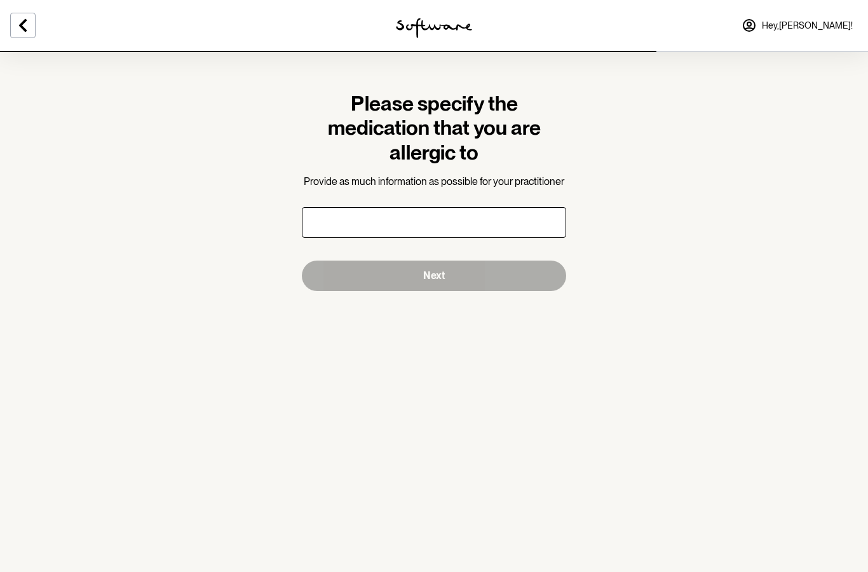
click at [440, 207] on input "Please specify the medication that you are allergic to" at bounding box center [434, 222] width 264 height 31
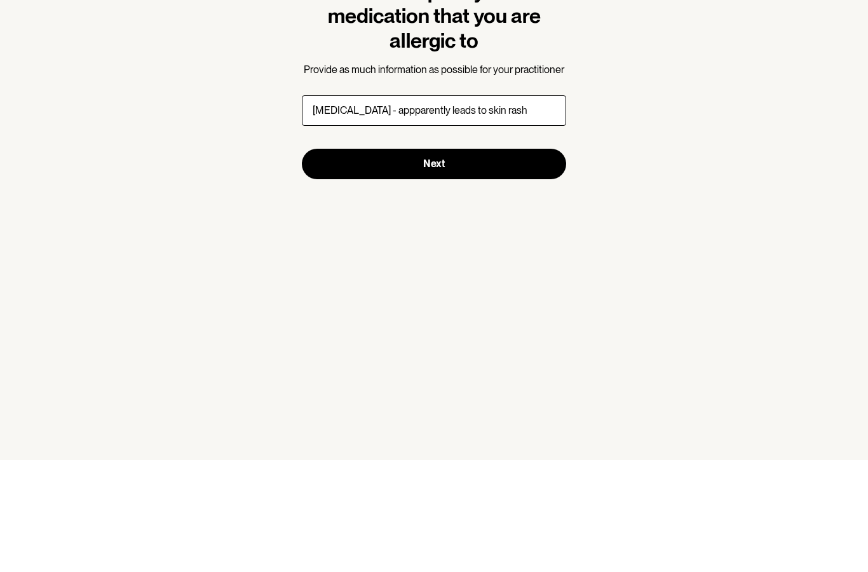
type input "[MEDICAL_DATA] - appparently leads to skin rash"
click at [527, 261] on button "Next" at bounding box center [434, 276] width 264 height 31
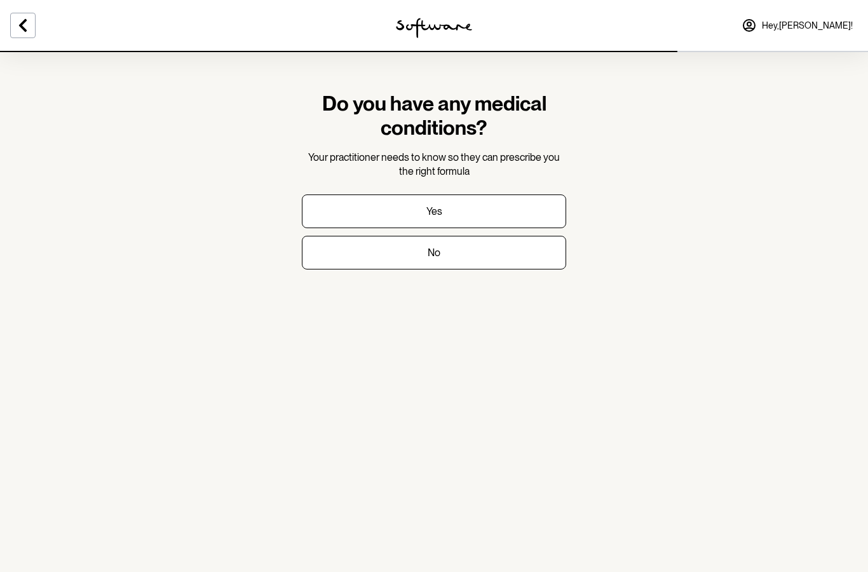
click at [494, 212] on button "Yes" at bounding box center [434, 211] width 264 height 34
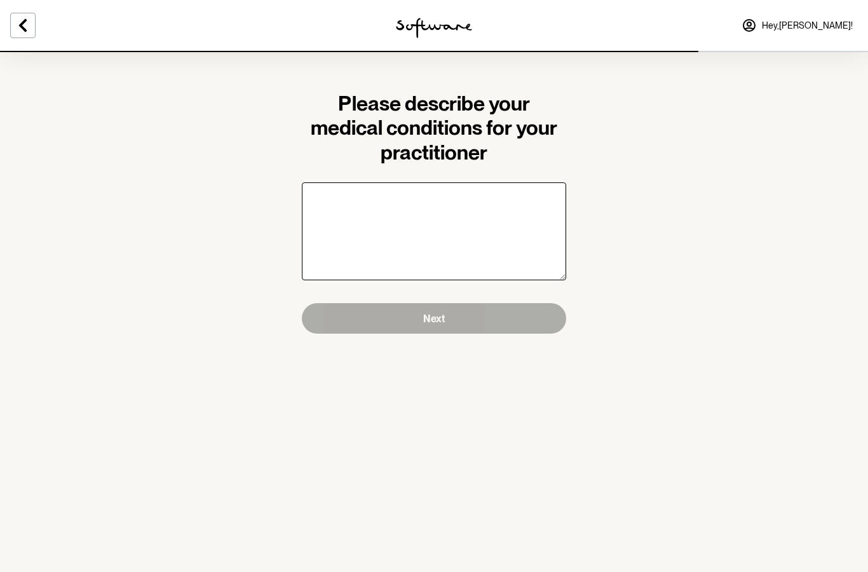
click at [337, 194] on textarea "Please describe your medical conditions for your practitioner" at bounding box center [434, 231] width 264 height 98
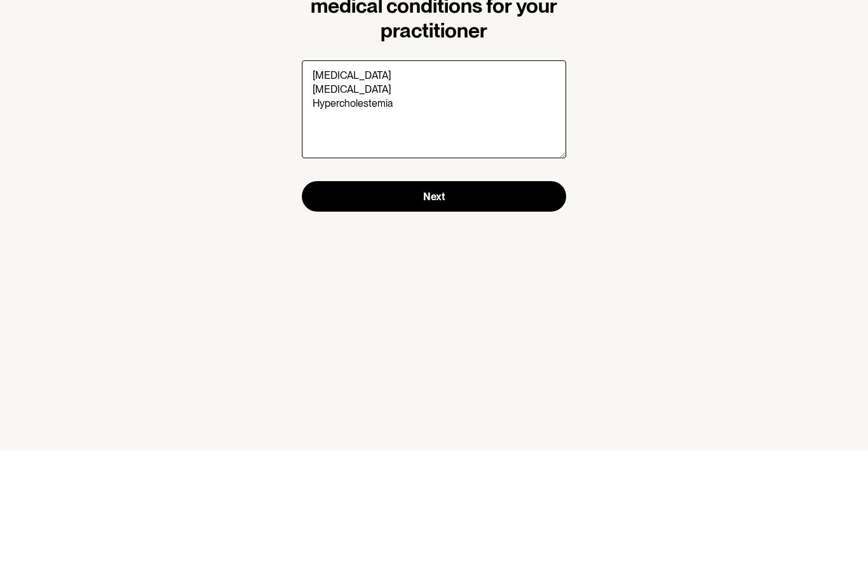
type textarea "[MEDICAL_DATA] [MEDICAL_DATA] Hypercholestemia"
click at [498, 303] on button "Next" at bounding box center [434, 318] width 264 height 31
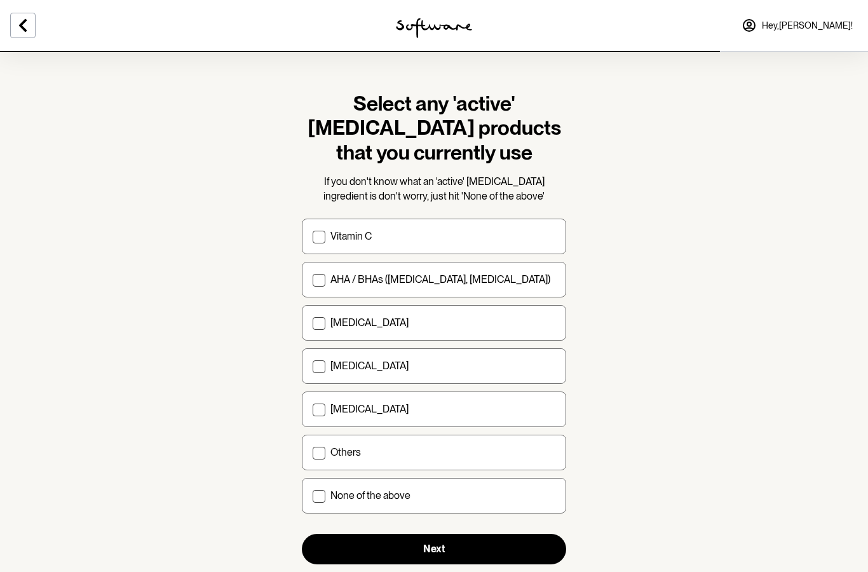
click at [324, 236] on span at bounding box center [319, 237] width 13 height 13
click at [313, 236] on input "Vitamin C" at bounding box center [312, 236] width 1 height 1
checkbox input "true"
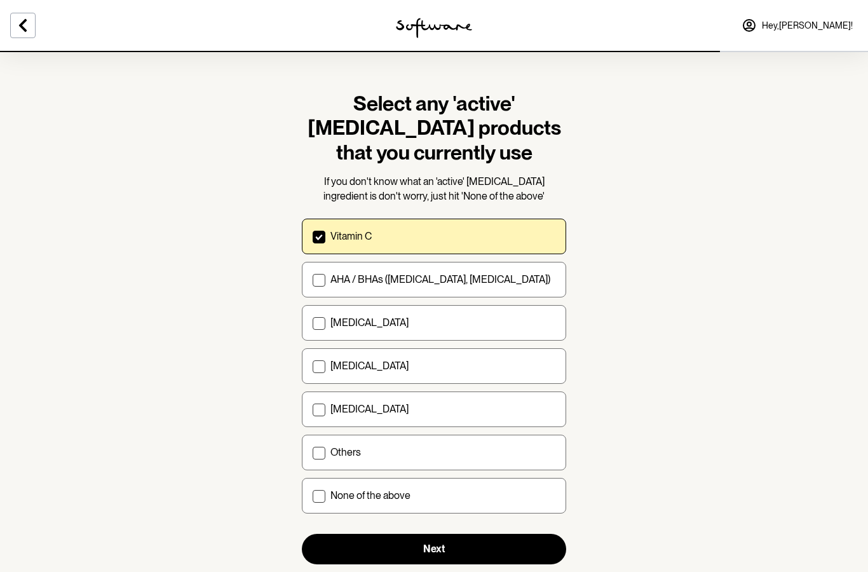
click at [324, 370] on span at bounding box center [319, 366] width 13 height 13
click at [313, 367] on input "[MEDICAL_DATA]" at bounding box center [312, 366] width 1 height 1
checkbox input "true"
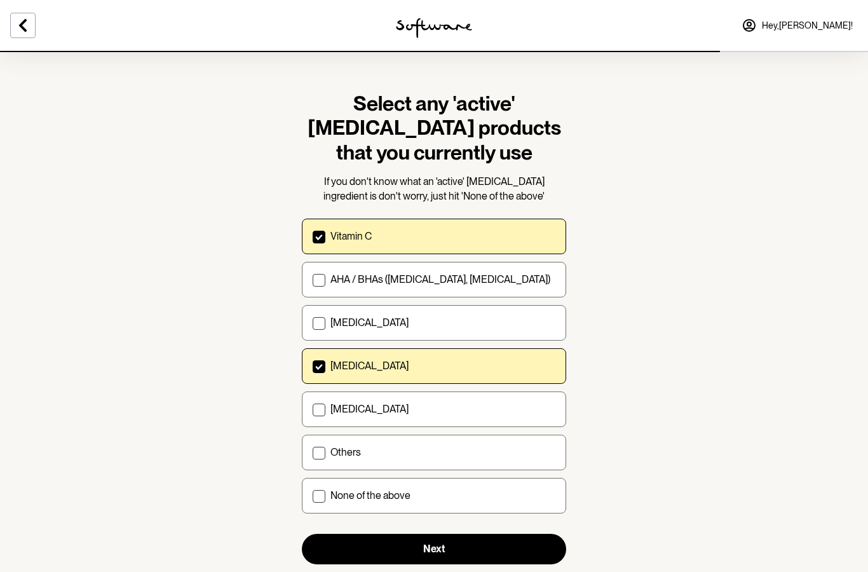
click at [355, 549] on button "Next" at bounding box center [434, 549] width 264 height 31
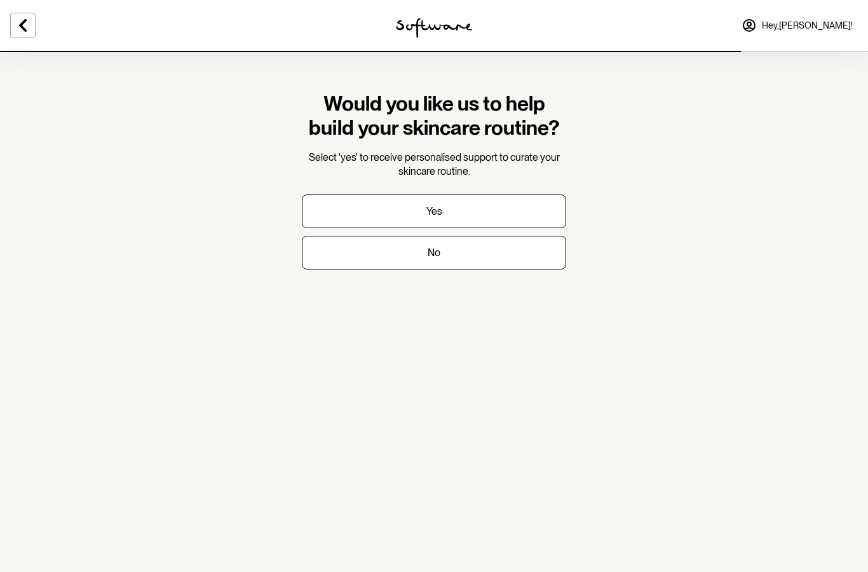
click at [348, 217] on button "Yes" at bounding box center [434, 211] width 264 height 34
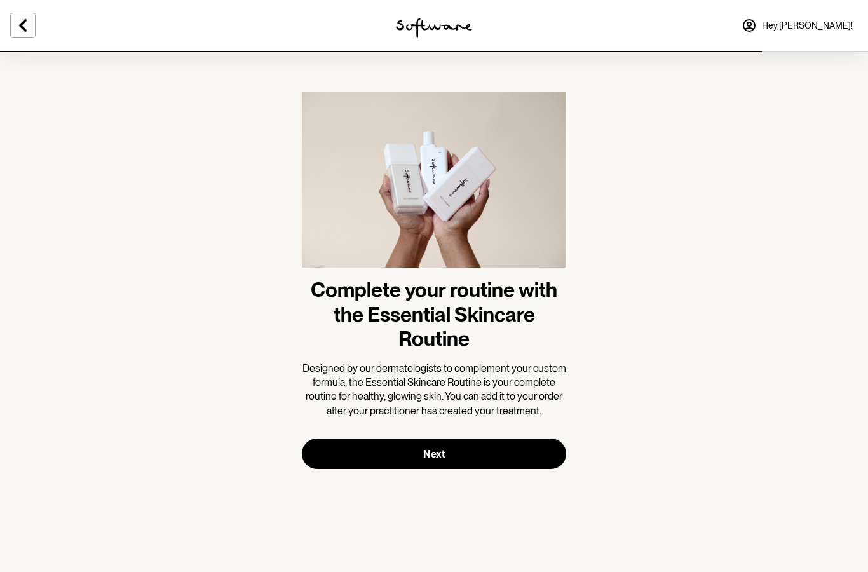
click at [330, 451] on button "Next" at bounding box center [434, 453] width 264 height 31
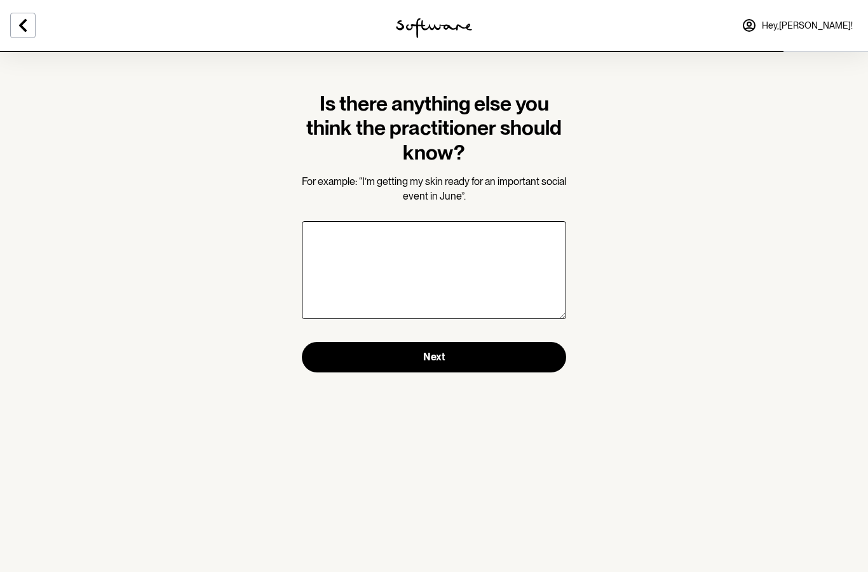
click at [336, 365] on button "Next" at bounding box center [434, 357] width 264 height 31
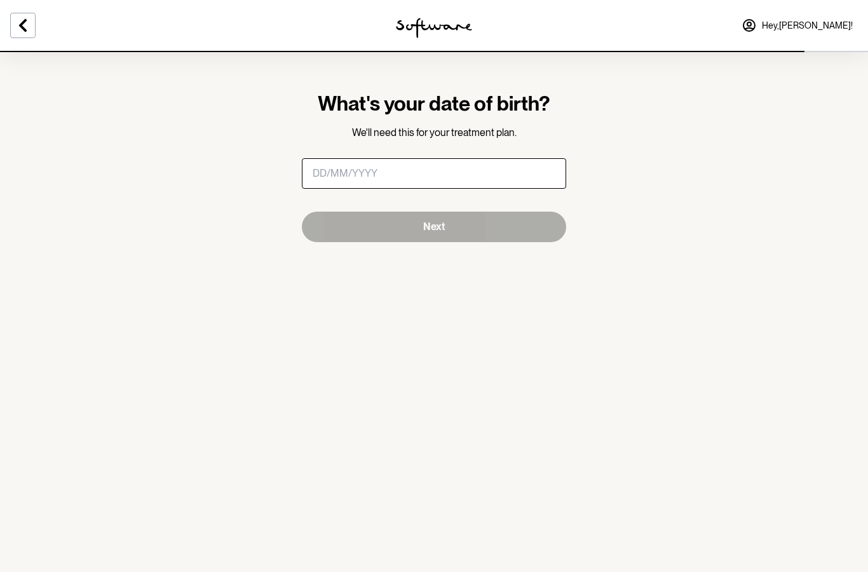
click at [321, 173] on input "What's your date of birth?" at bounding box center [434, 173] width 264 height 31
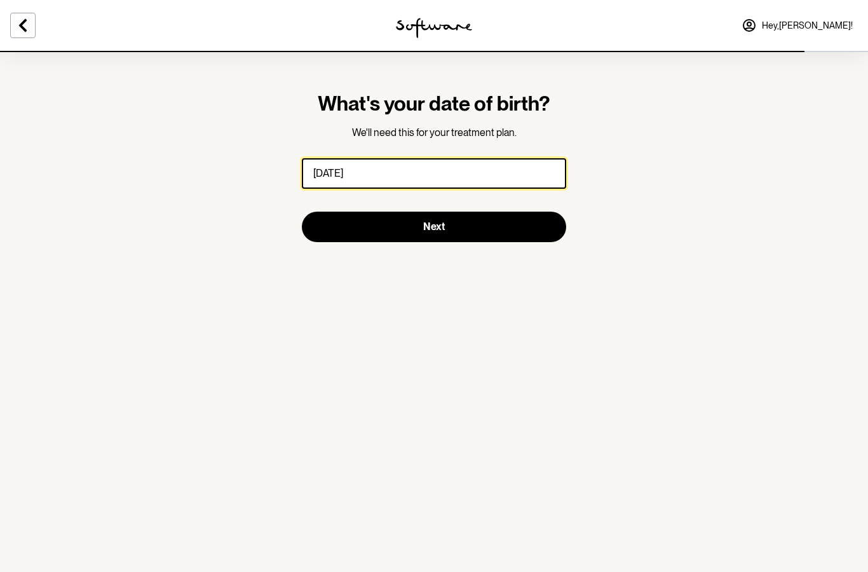
type input "[DATE]"
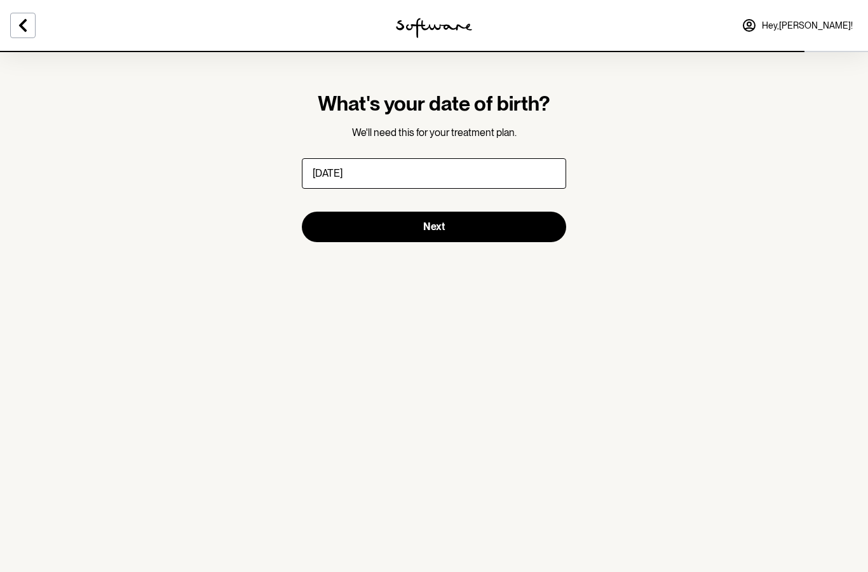
click at [541, 221] on button "Next" at bounding box center [434, 227] width 264 height 31
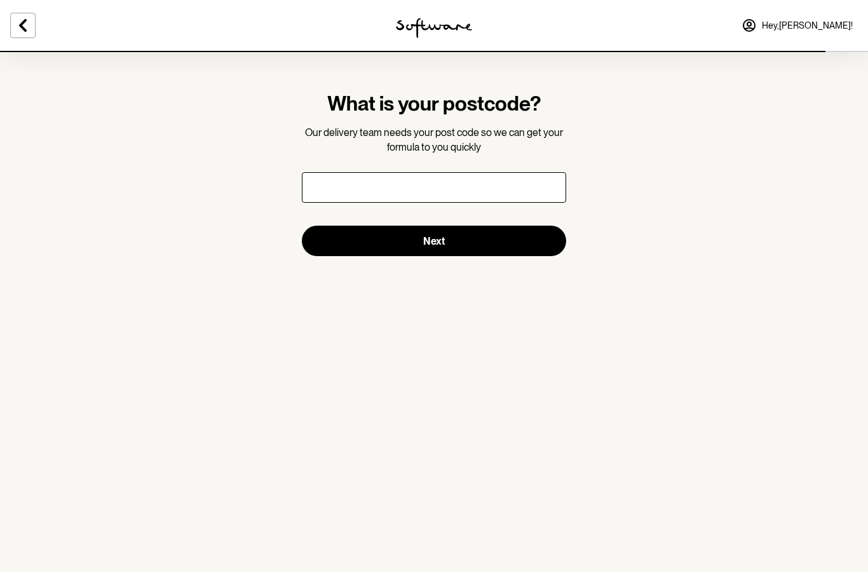
click at [320, 183] on input "What is your postcode?" at bounding box center [434, 187] width 264 height 31
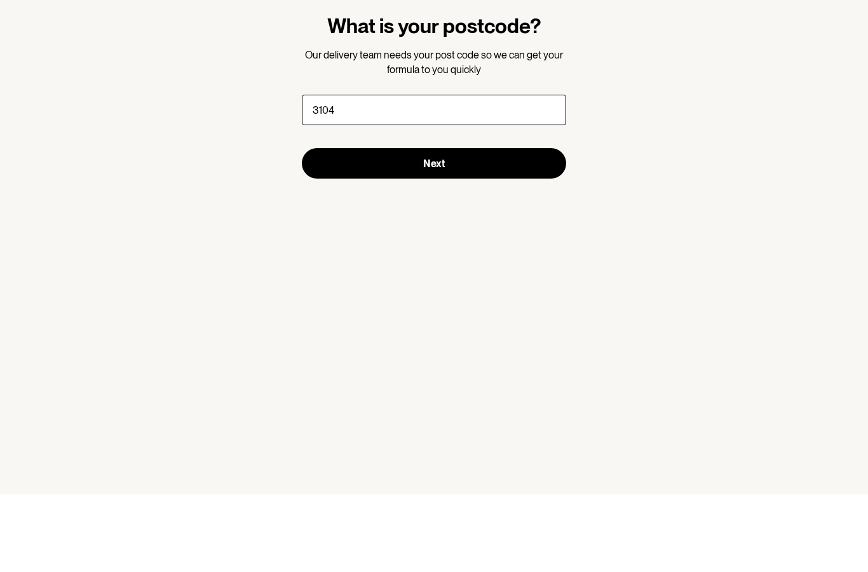
type input "3104"
click at [515, 226] on button "Next" at bounding box center [434, 241] width 264 height 31
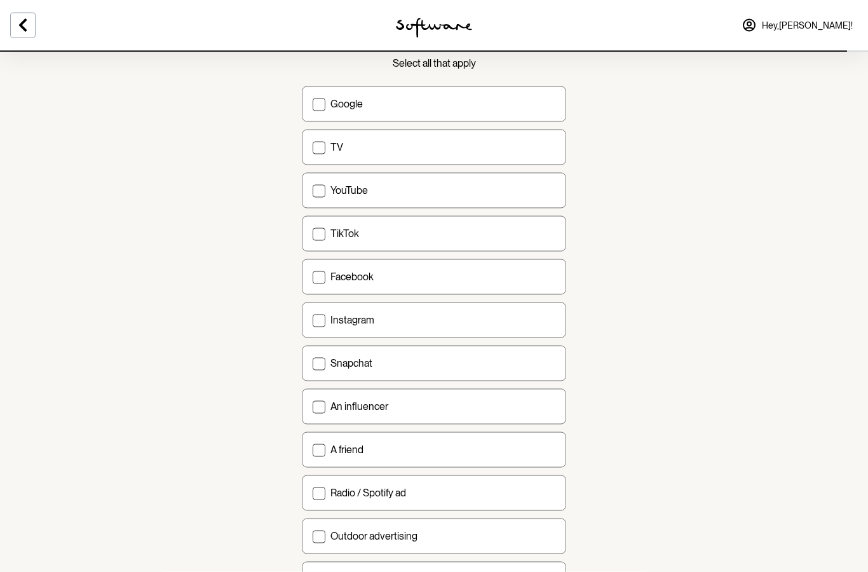
scroll to position [55, 0]
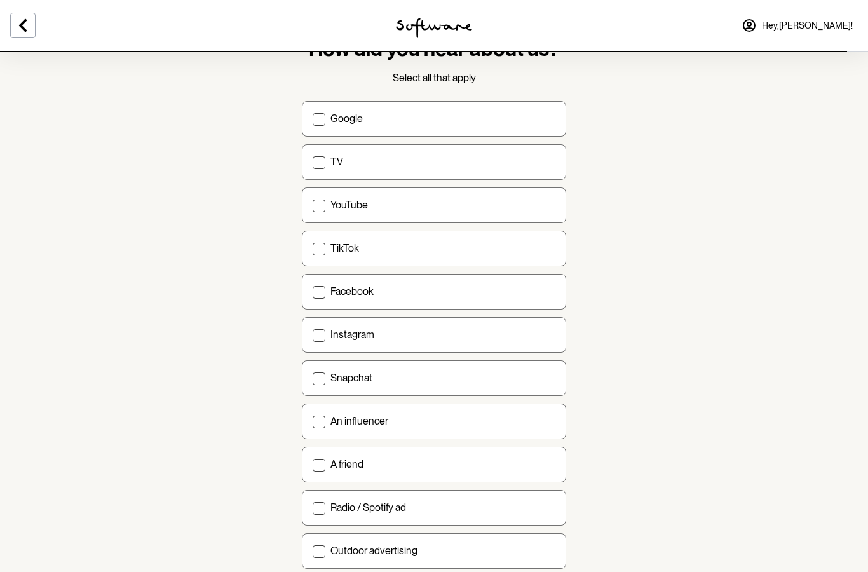
click at [321, 115] on span at bounding box center [319, 119] width 13 height 13
click at [313, 118] on input "Google" at bounding box center [312, 118] width 1 height 1
checkbox input "true"
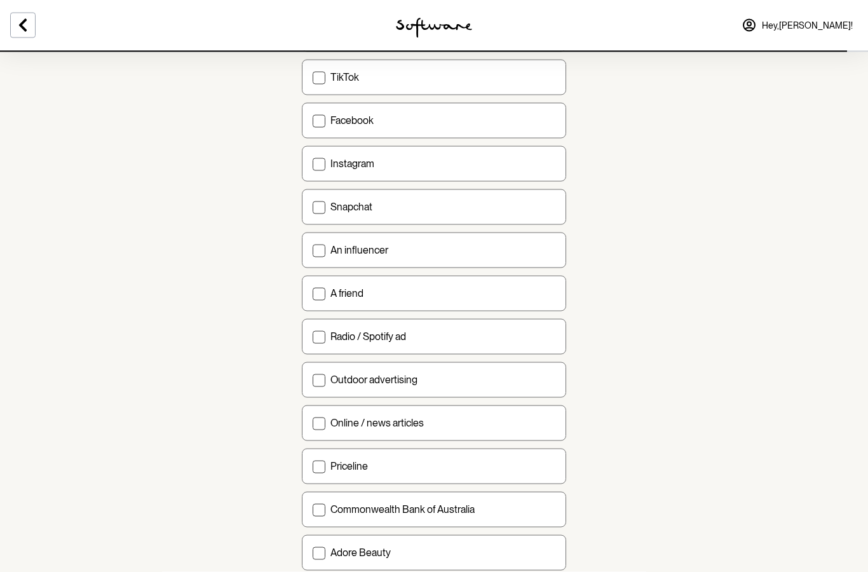
scroll to position [244, 0]
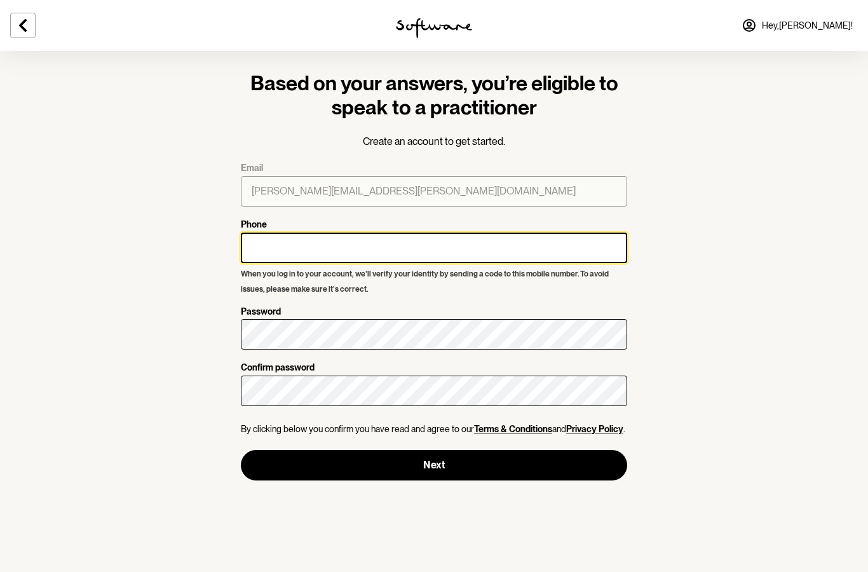
click at [264, 246] on input "Phone" at bounding box center [434, 248] width 386 height 31
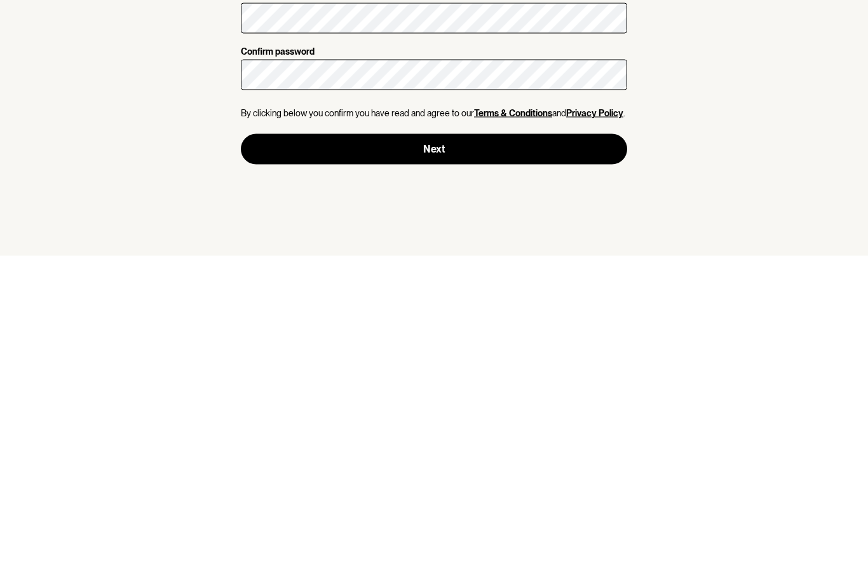
click at [527, 450] on button "Next" at bounding box center [434, 465] width 386 height 31
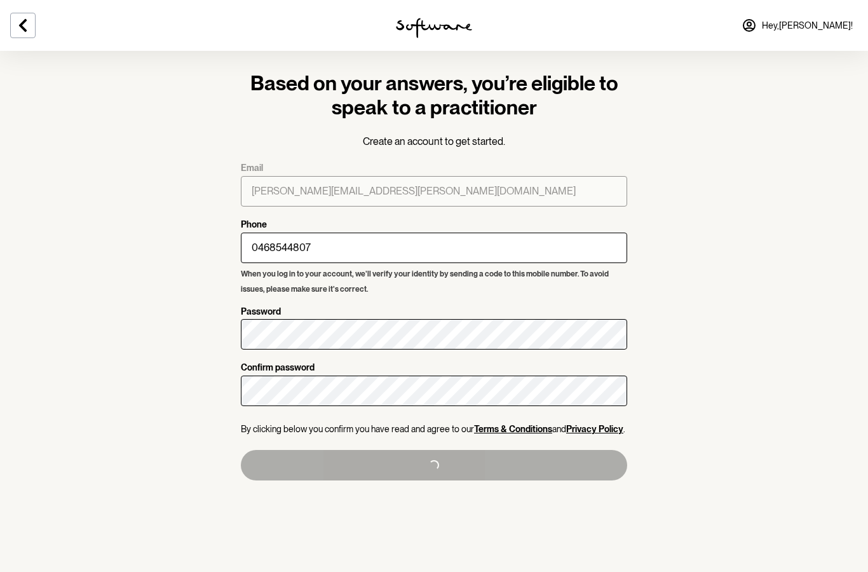
type input "[PHONE_NUMBER]"
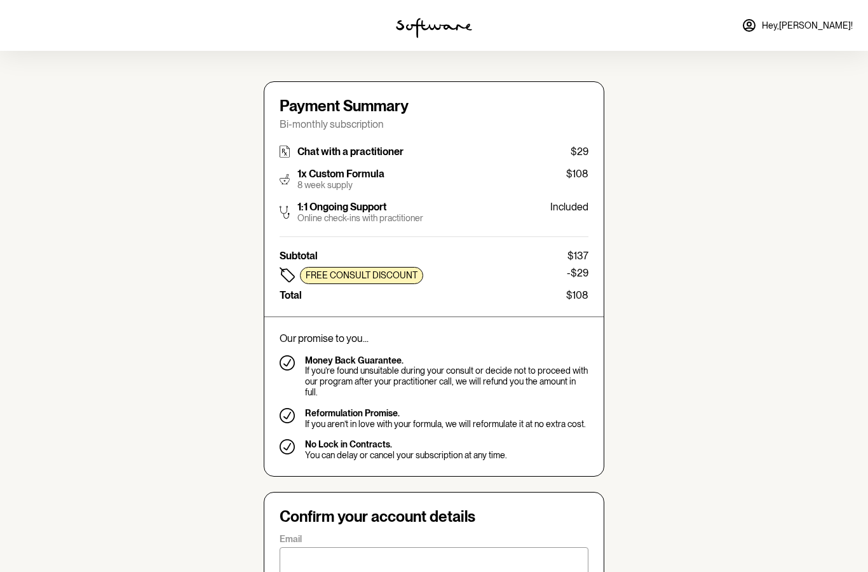
type input "[PERSON_NAME][EMAIL_ADDRESS][PERSON_NAME][DOMAIN_NAME]"
type input "[PHONE_NUMBER]"
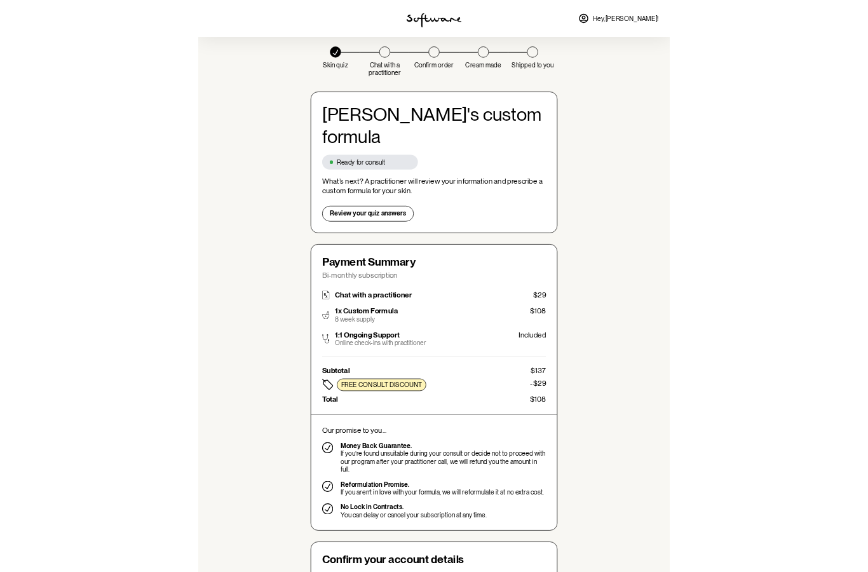
scroll to position [68, 0]
